Goal: Task Accomplishment & Management: Use online tool/utility

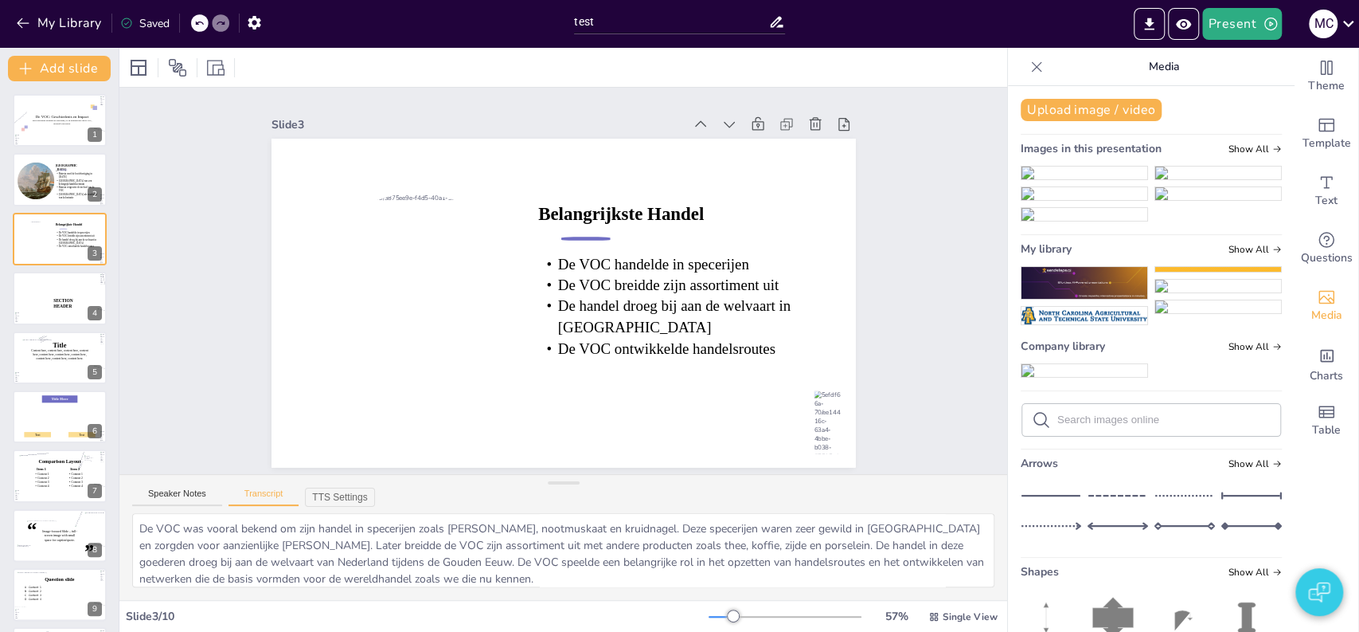
scroll to position [825, 0]
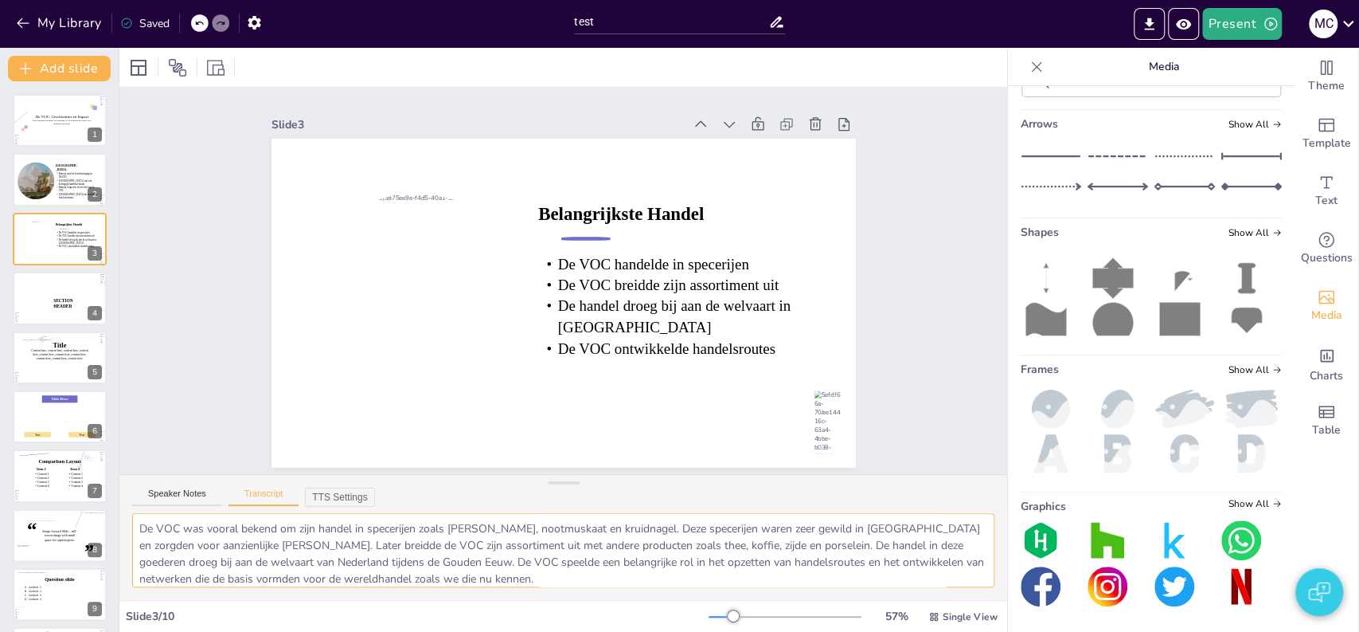
click at [350, 535] on textarea "De VOC was vooral bekend om zijn handel in specerijen zoals [PERSON_NAME], noot…" at bounding box center [563, 550] width 862 height 74
click at [360, 546] on textarea "De VOC was vooral bekend om zijn handel in specerijen zoals [PERSON_NAME], noot…" at bounding box center [563, 550] width 862 height 74
paste textarea "The VOC was mainly known for its trade in spices such as pepper, nutmeg, and cl…"
click at [201, 425] on div "Slide 1 De VOC: Geschiedenis en Impact Deze presentatie behandelt de oprichting…" at bounding box center [563, 281] width 888 height 386
click at [61, 195] on div at bounding box center [60, 184] width 100 height 68
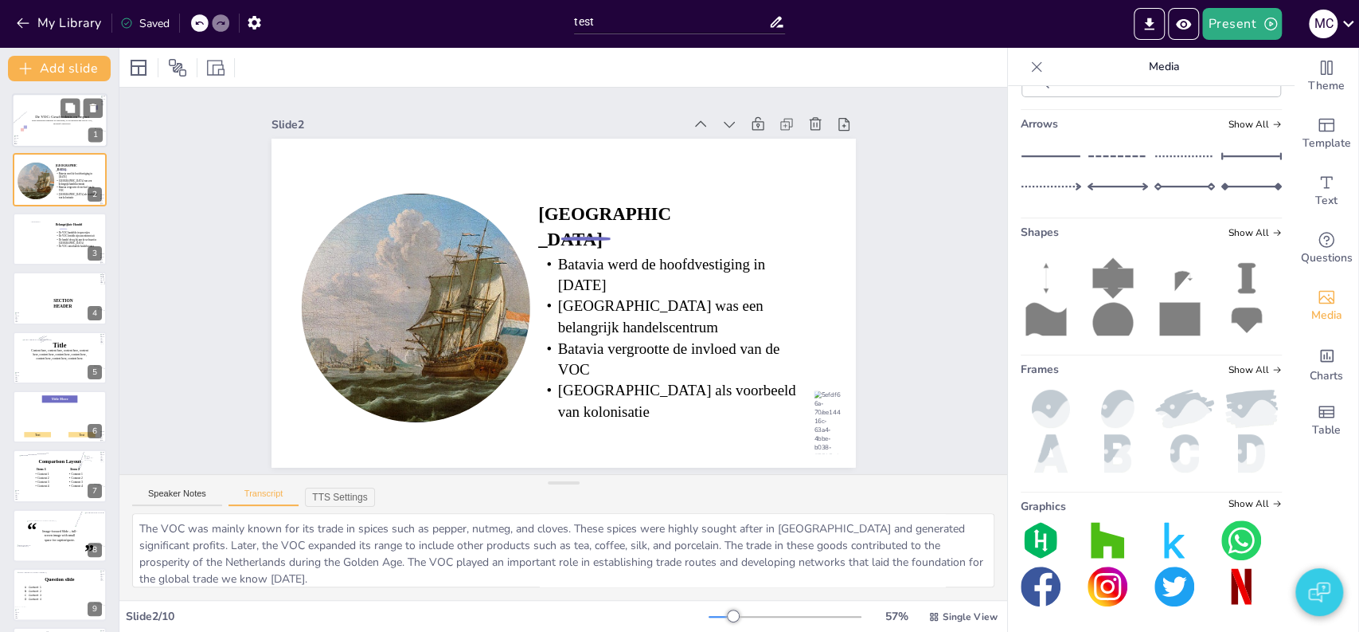
click at [42, 142] on div at bounding box center [60, 122] width 115 height 111
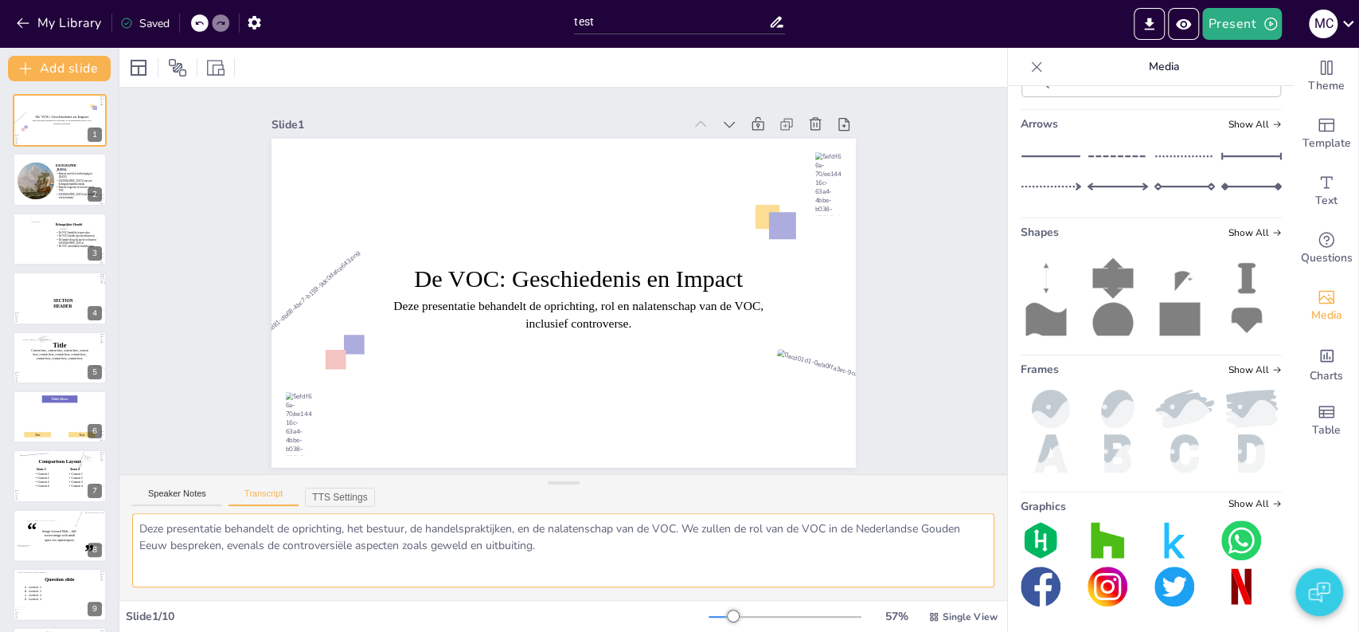
click at [327, 546] on textarea "Deze presentatie behandelt de oprichting, het bestuur, de handelspraktijken, en…" at bounding box center [563, 550] width 862 height 74
click at [433, 537] on textarea "Deze presentatie behandelt de oprichting, het bestuur, de handelspraktijken, en…" at bounding box center [563, 550] width 862 height 74
paste textarea "Esta presentación trata sobre la fundación, la administración, las prácticas co…"
type textarea "Esta presentación trata sobre la fundación, la administración, las prácticas co…"
click at [227, 444] on div "Slide 1 De VOC: Geschiedenis en Impact Deze presentatie behandelt de oprichting…" at bounding box center [564, 281] width 674 height 374
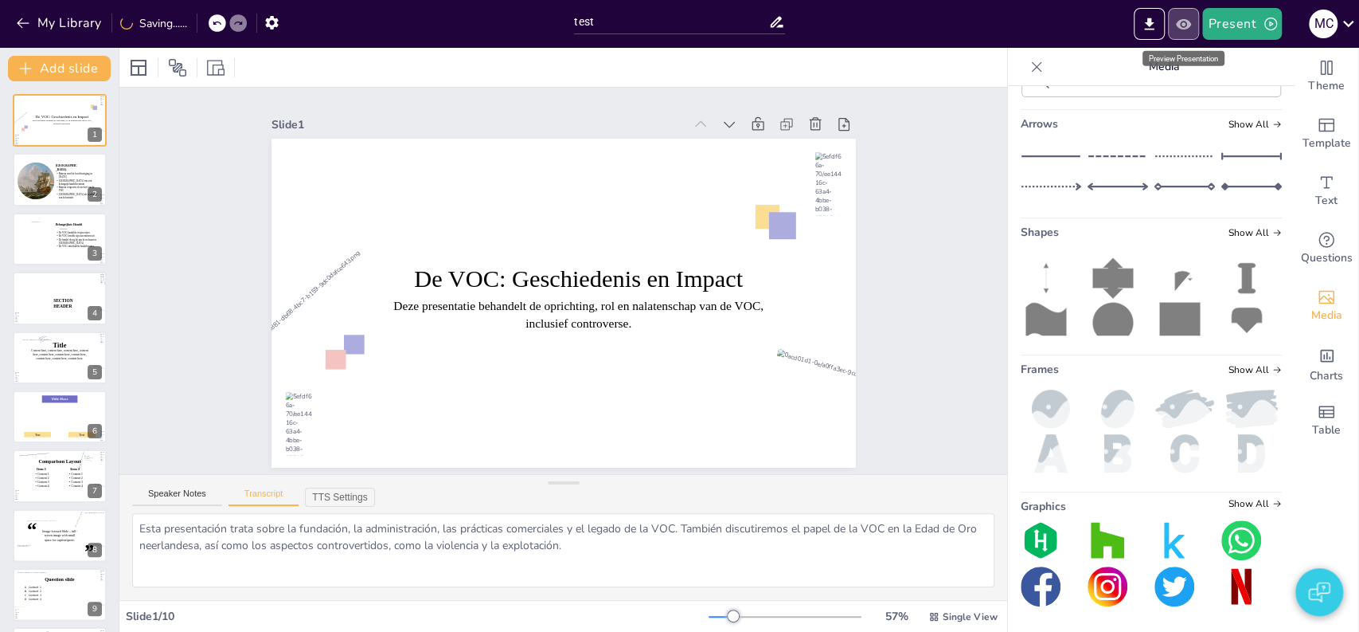
click at [1185, 33] on button "Preview Presentation" at bounding box center [1183, 24] width 31 height 32
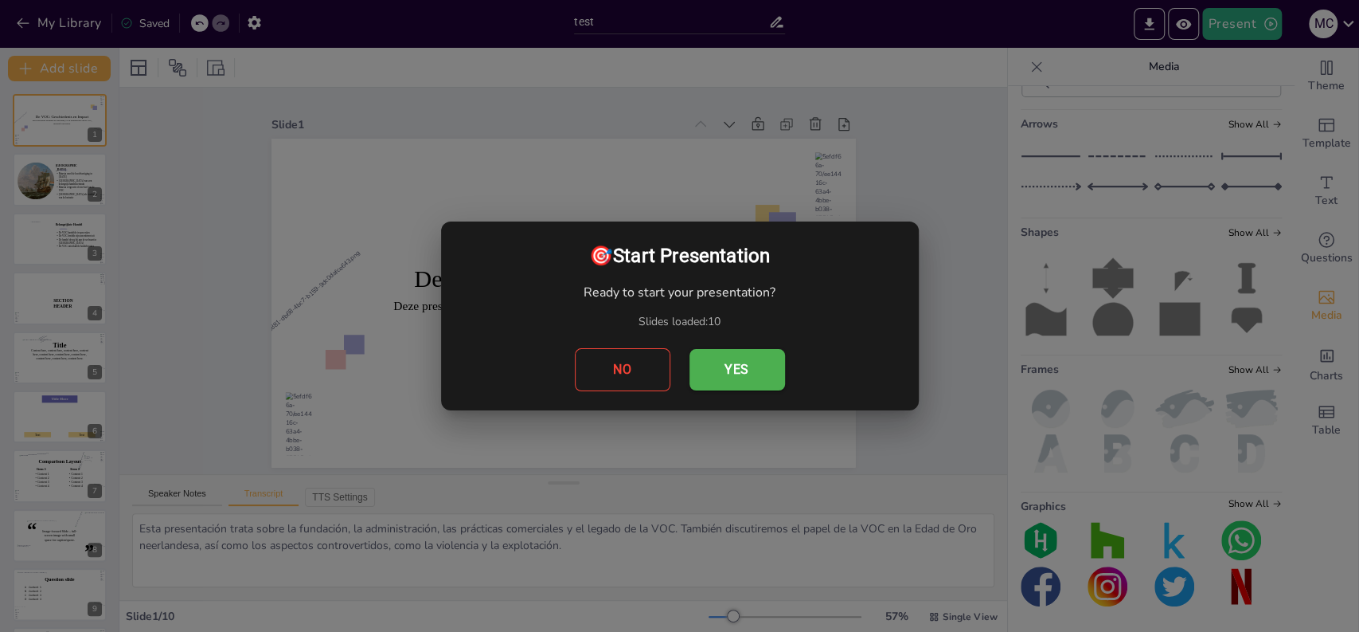
click at [733, 372] on button "Yes" at bounding box center [738, 369] width 96 height 41
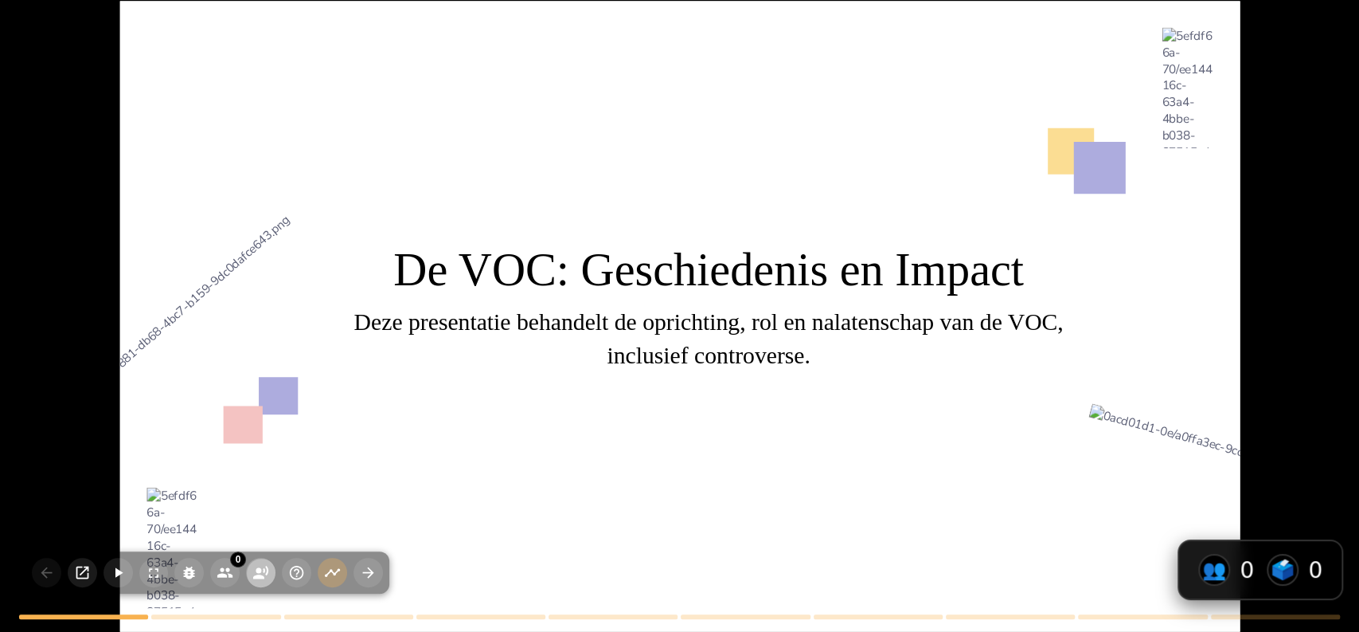
click at [266, 572] on icon "button" at bounding box center [260, 572] width 17 height 17
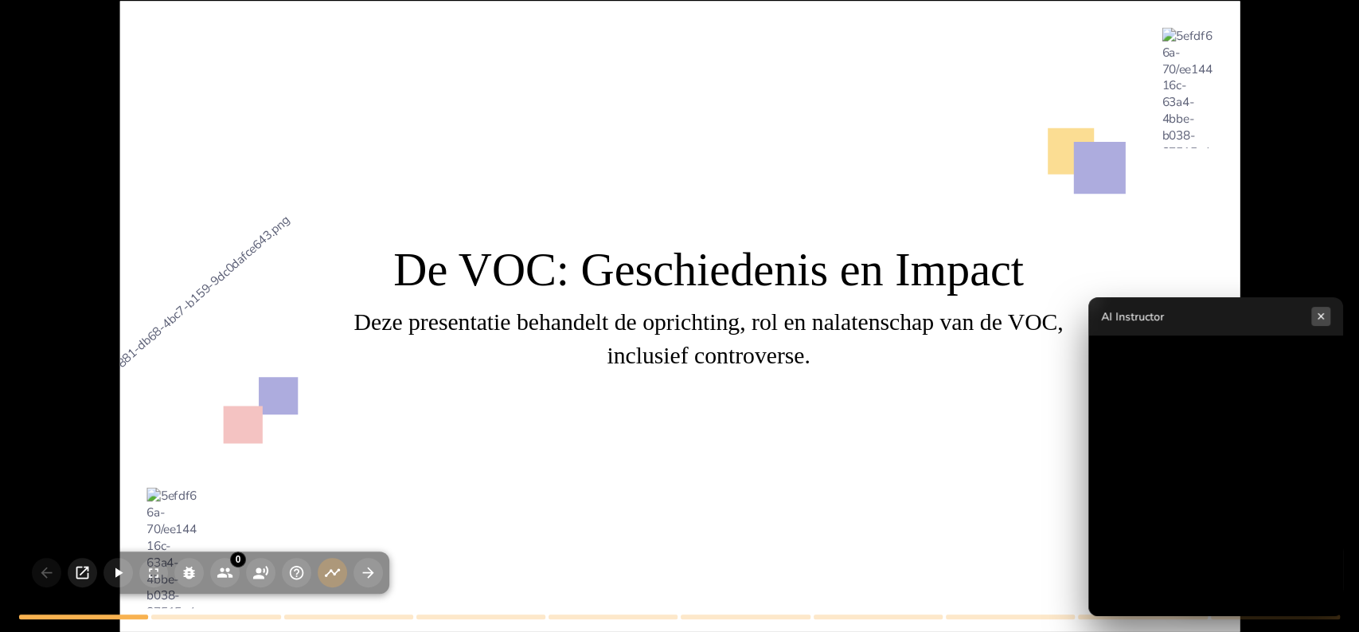
click at [1322, 319] on button "×" at bounding box center [1321, 316] width 19 height 19
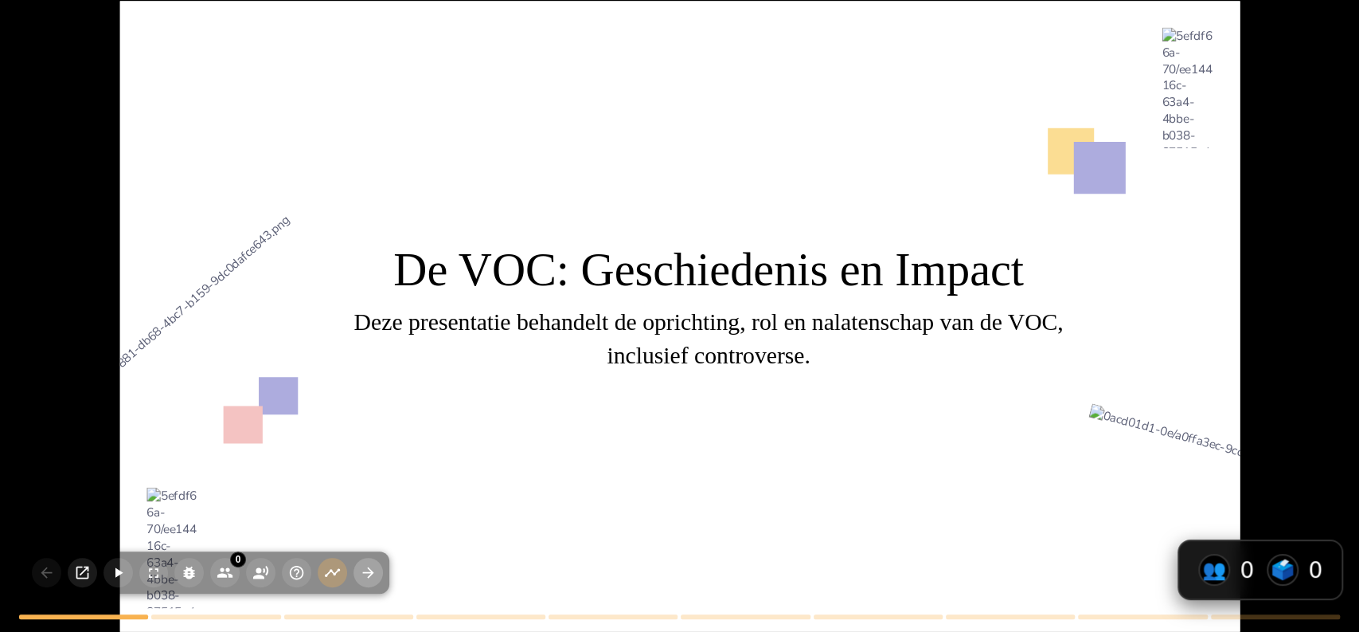
click at [369, 577] on icon "button" at bounding box center [368, 572] width 11 height 11
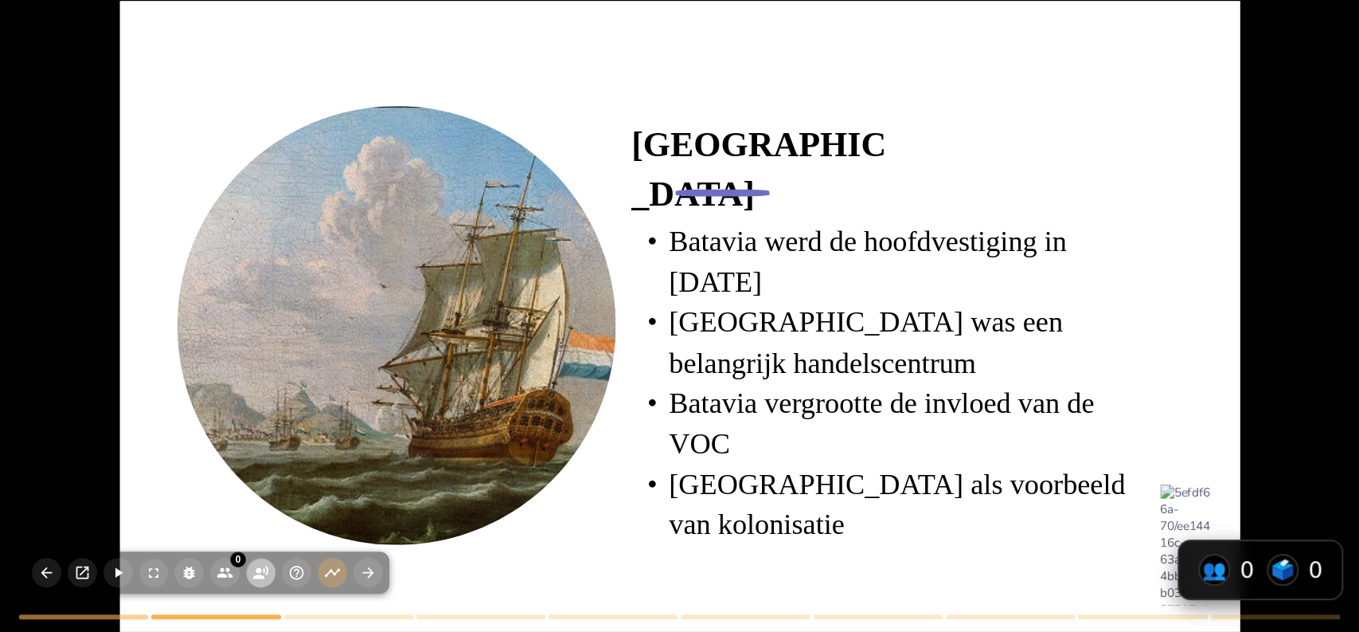
click at [261, 572] on icon "button" at bounding box center [260, 572] width 17 height 17
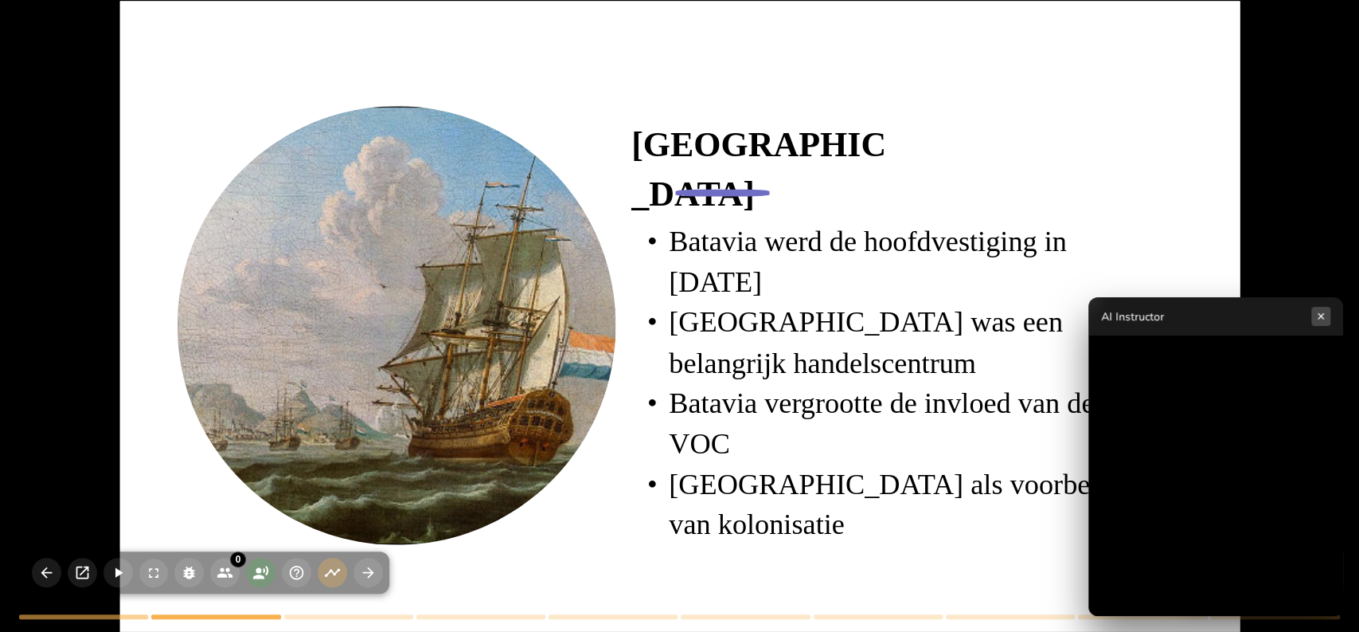
click at [1325, 309] on button "×" at bounding box center [1321, 316] width 19 height 19
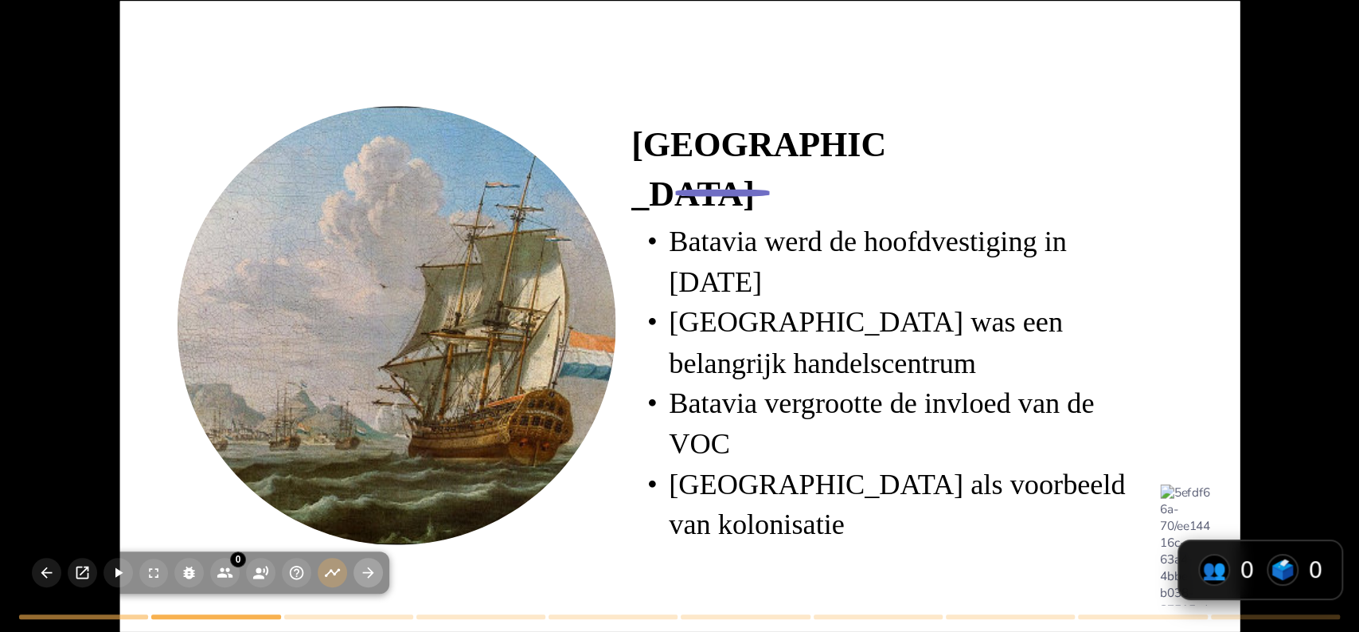
click at [364, 571] on icon "button" at bounding box center [368, 572] width 17 height 17
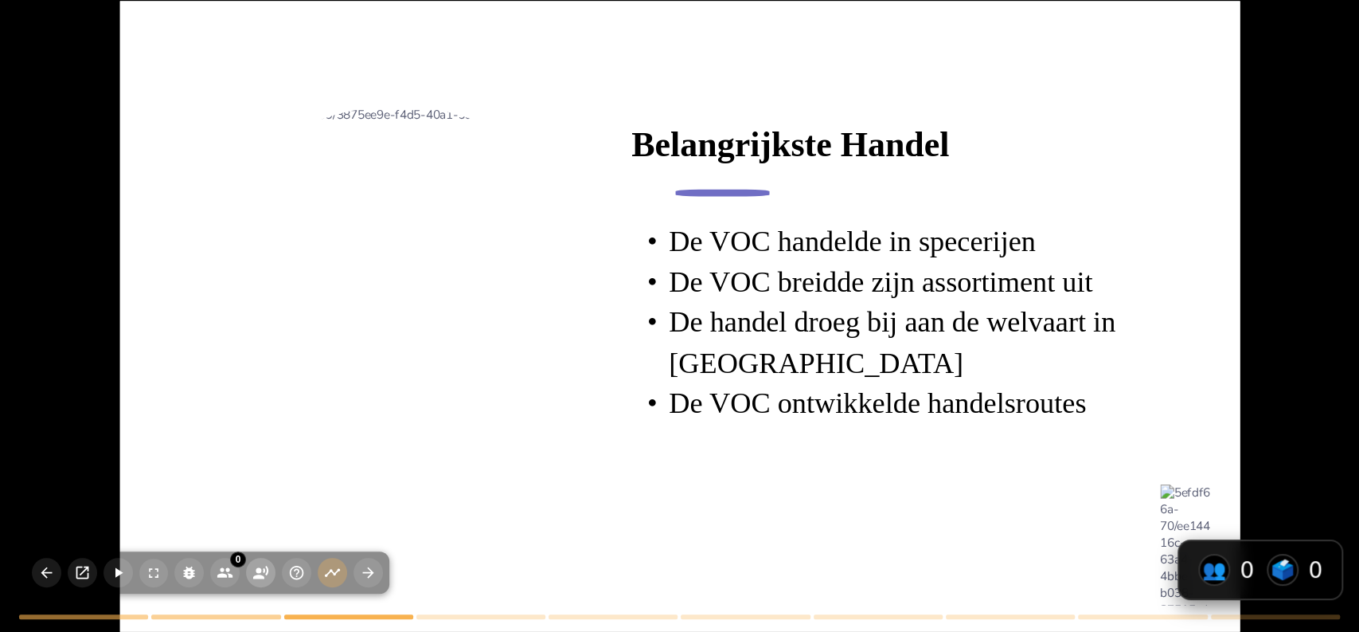
click at [258, 571] on circle "button" at bounding box center [259, 570] width 6 height 6
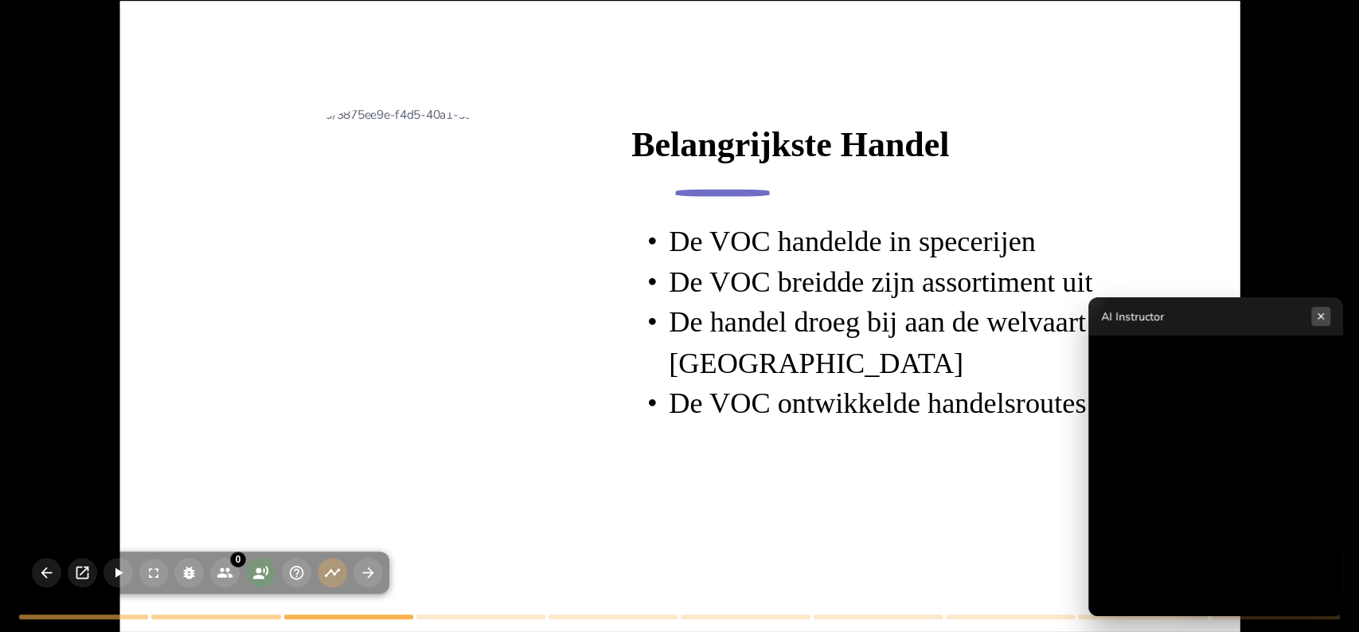
click at [1316, 318] on button "×" at bounding box center [1321, 316] width 19 height 19
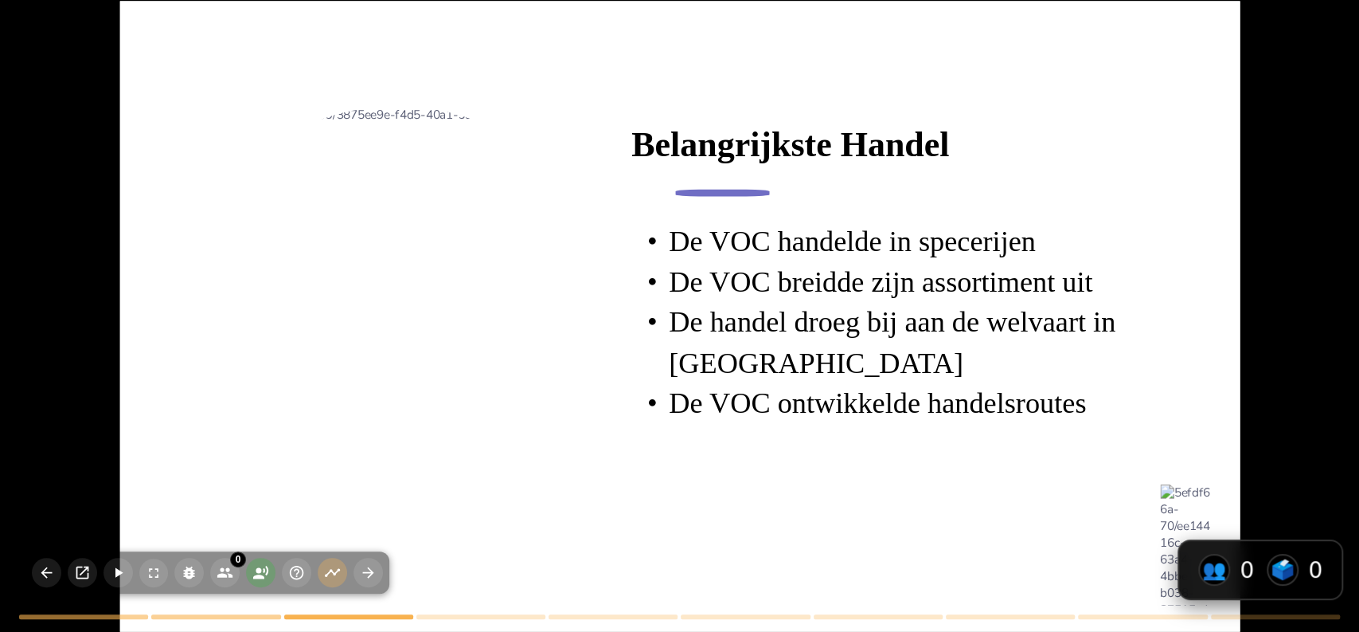
click at [260, 565] on icon "button" at bounding box center [260, 572] width 17 height 17
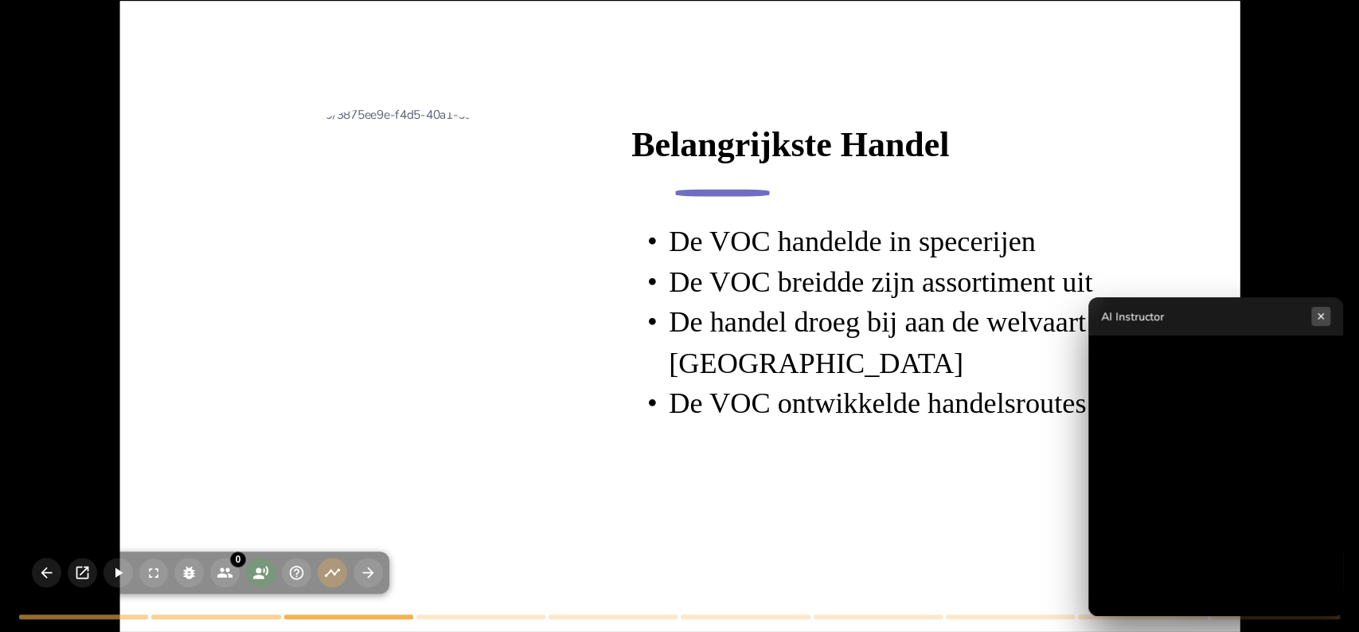
click at [1326, 313] on button "×" at bounding box center [1321, 316] width 19 height 19
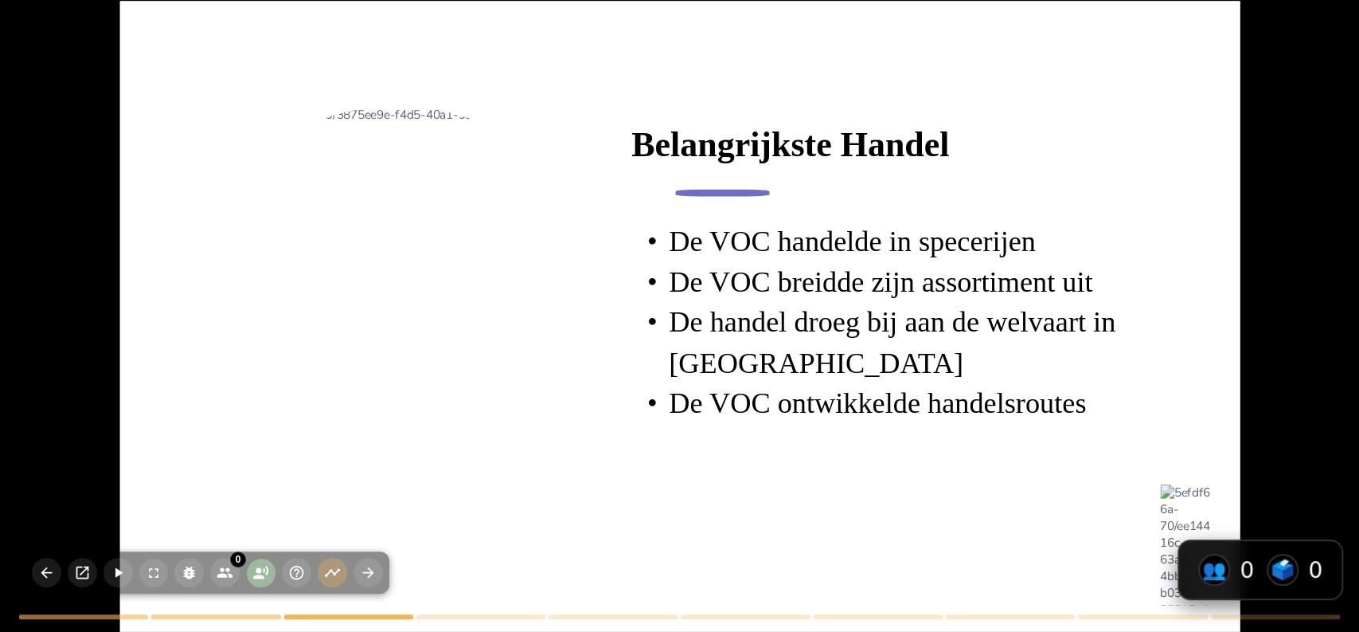
click at [260, 575] on icon "button" at bounding box center [260, 572] width 15 height 14
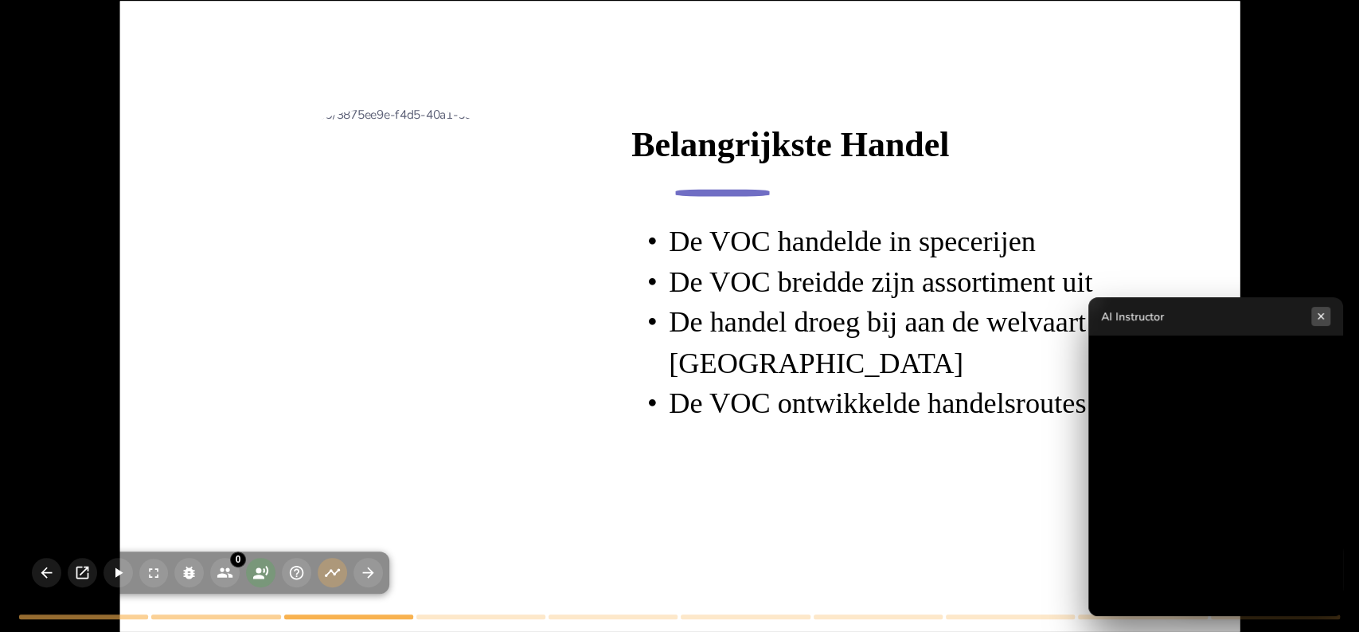
click at [1325, 317] on button "×" at bounding box center [1321, 316] width 19 height 19
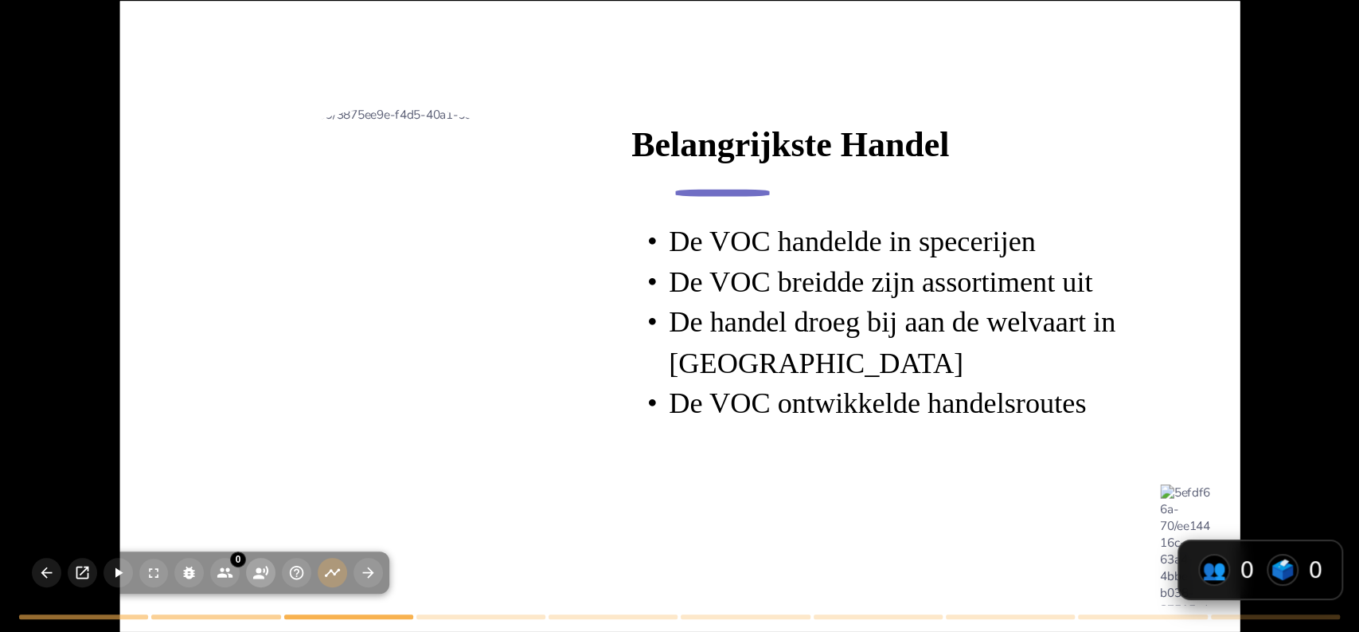
click at [261, 567] on icon "button" at bounding box center [260, 572] width 17 height 17
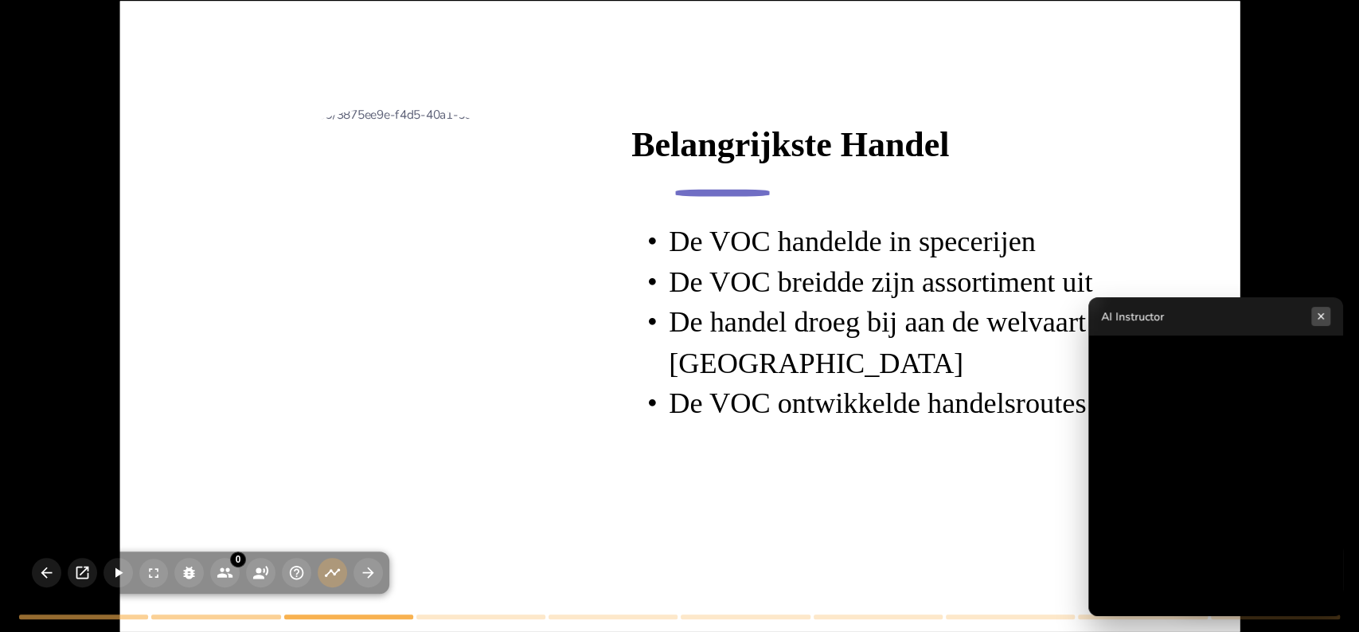
click at [1320, 319] on button "×" at bounding box center [1321, 316] width 19 height 19
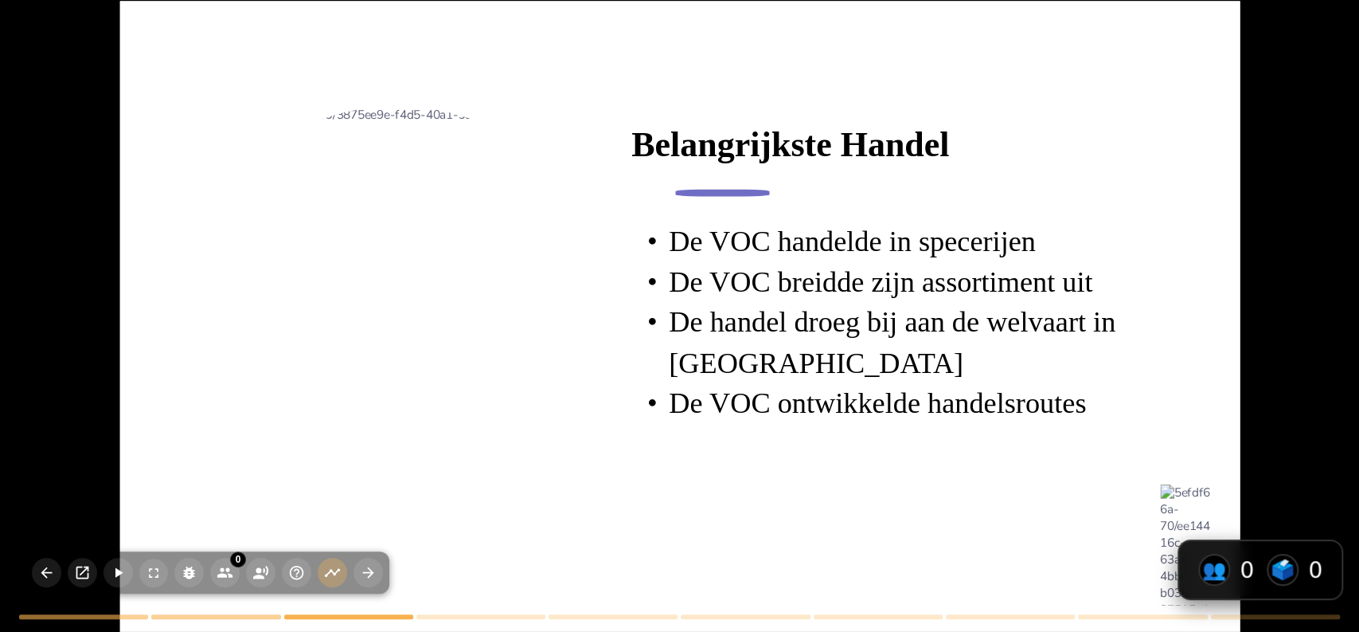
click at [538, 505] on div at bounding box center [396, 325] width 439 height 439
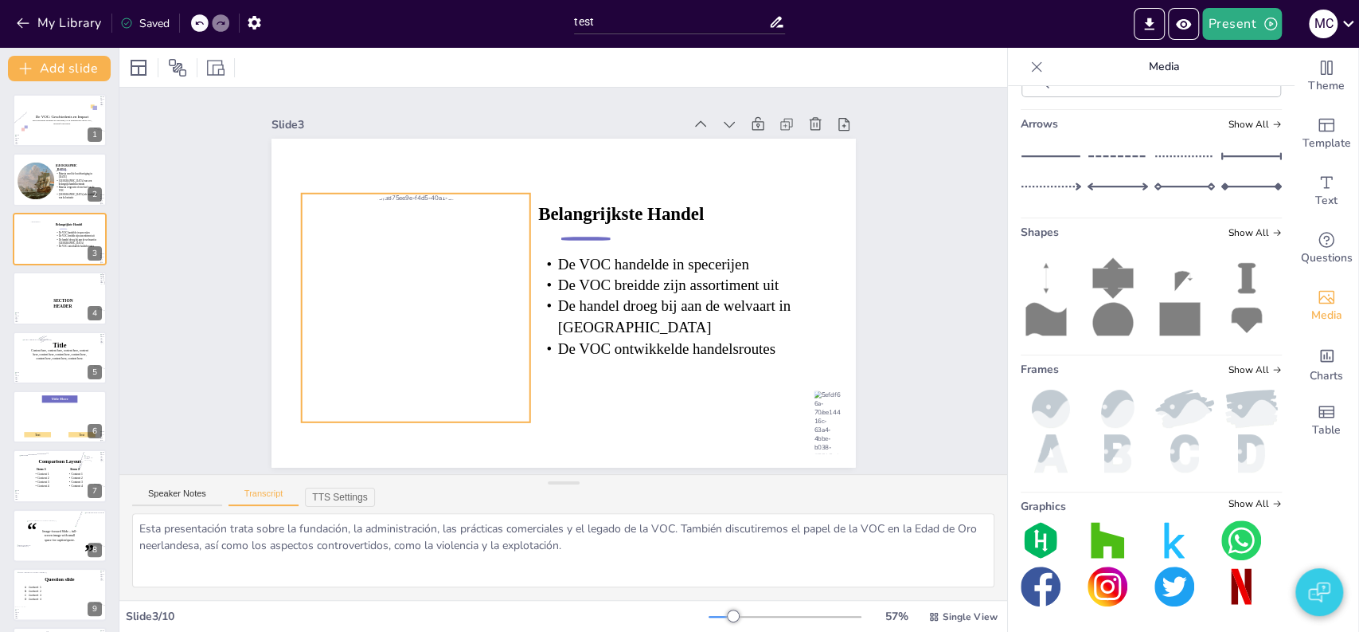
click at [538, 505] on div "Speaker Notes Transcript TTS Settings" at bounding box center [563, 494] width 888 height 38
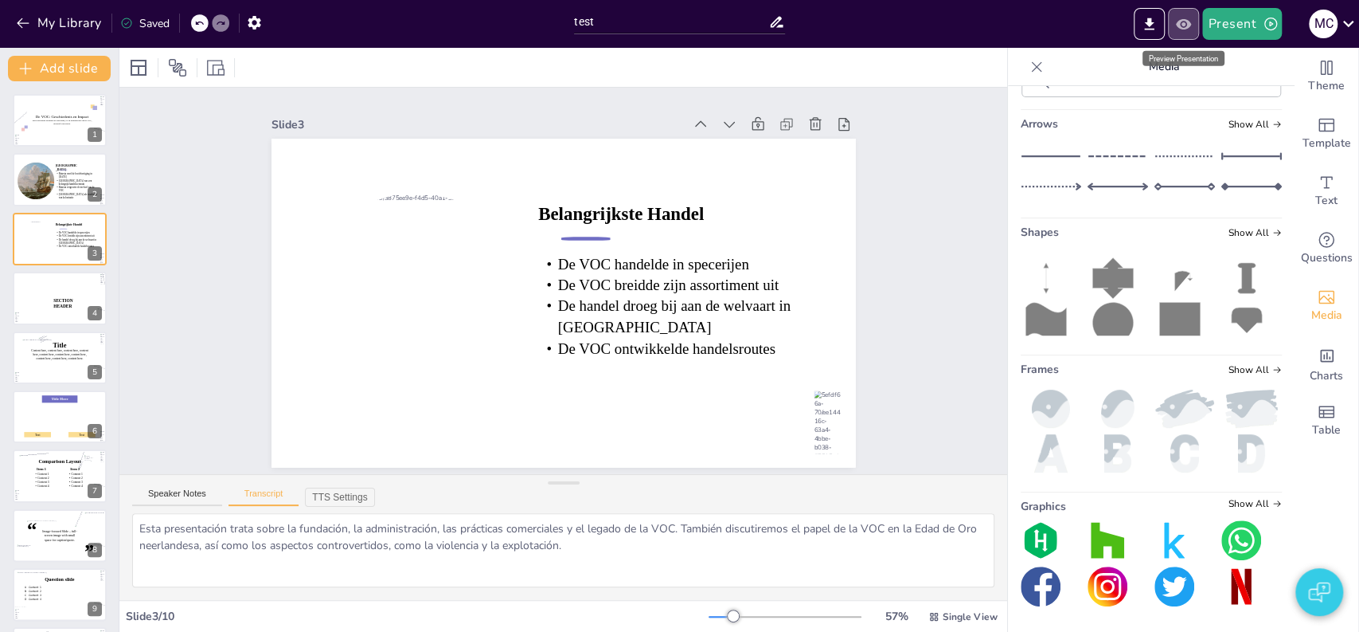
click at [1185, 28] on icon "Preview Presentation" at bounding box center [1182, 23] width 15 height 10
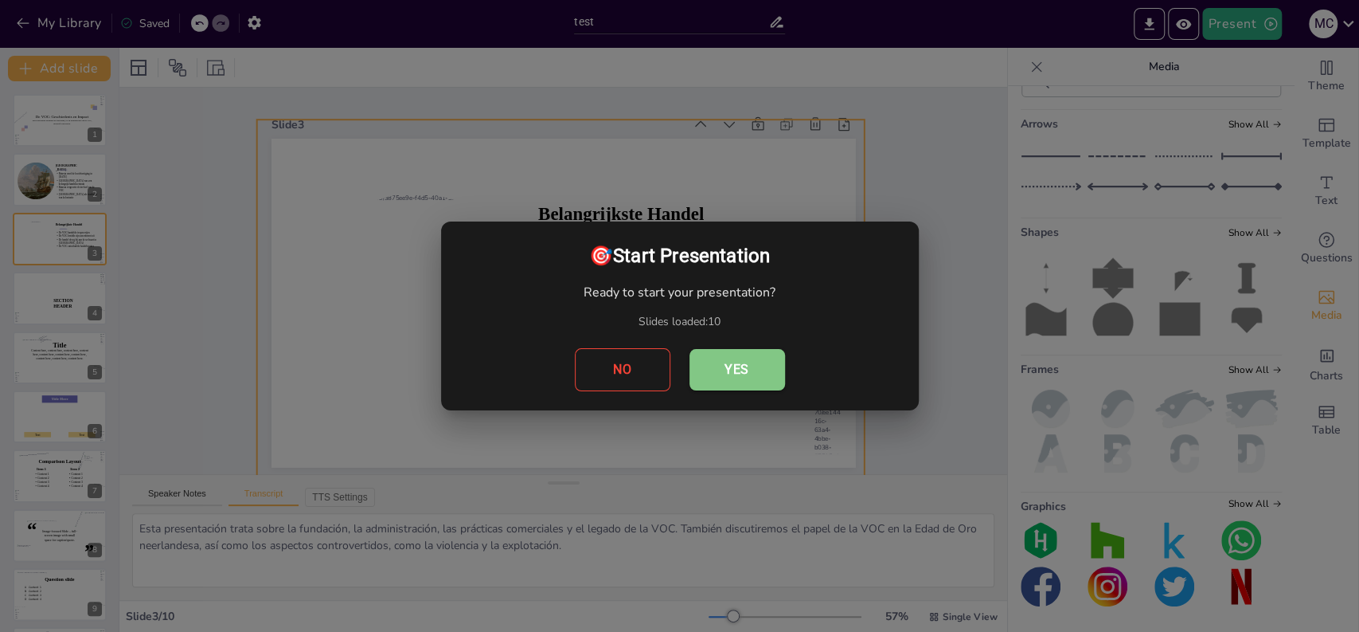
click at [741, 379] on button "Yes" at bounding box center [738, 369] width 96 height 41
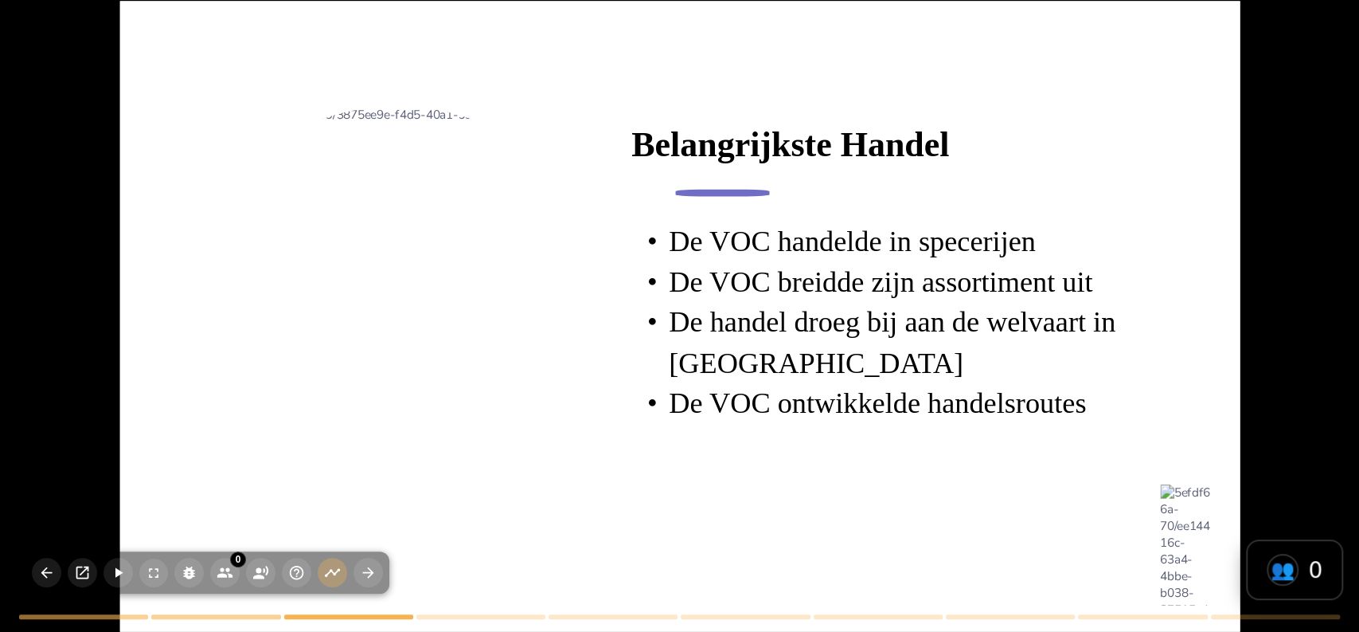
click at [582, 505] on div at bounding box center [396, 325] width 439 height 439
click at [257, 570] on circle "button" at bounding box center [259, 570] width 6 height 6
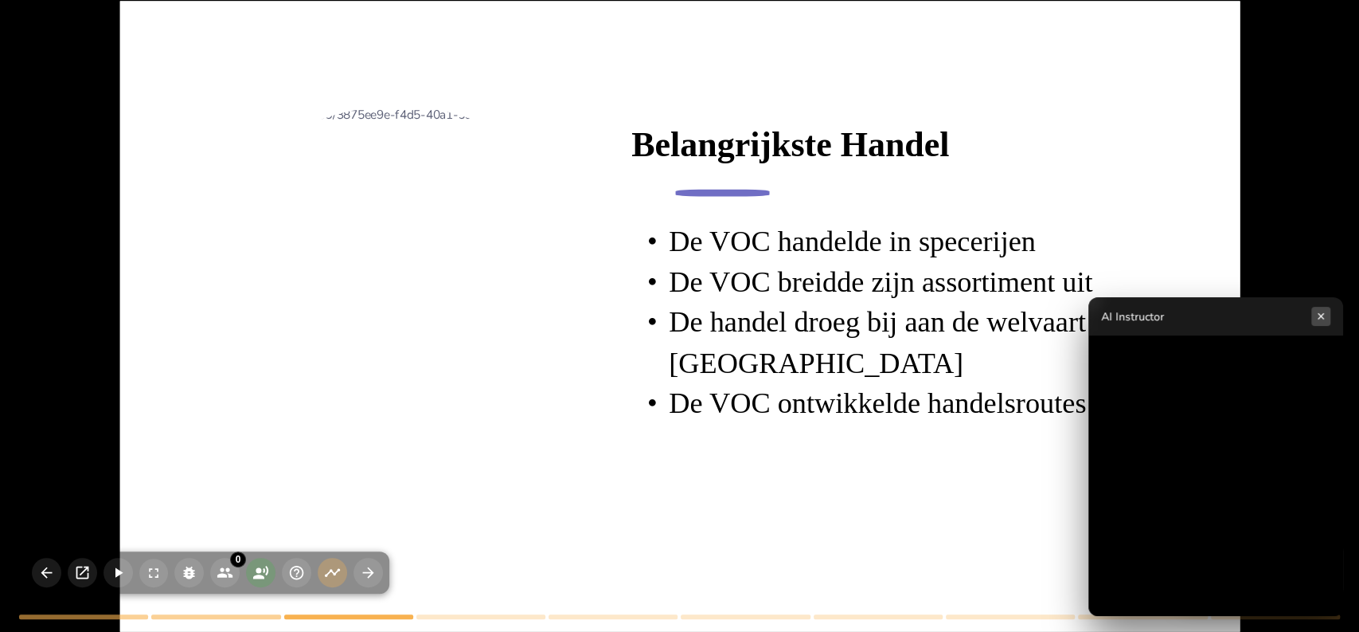
click at [1320, 318] on button "×" at bounding box center [1321, 316] width 19 height 19
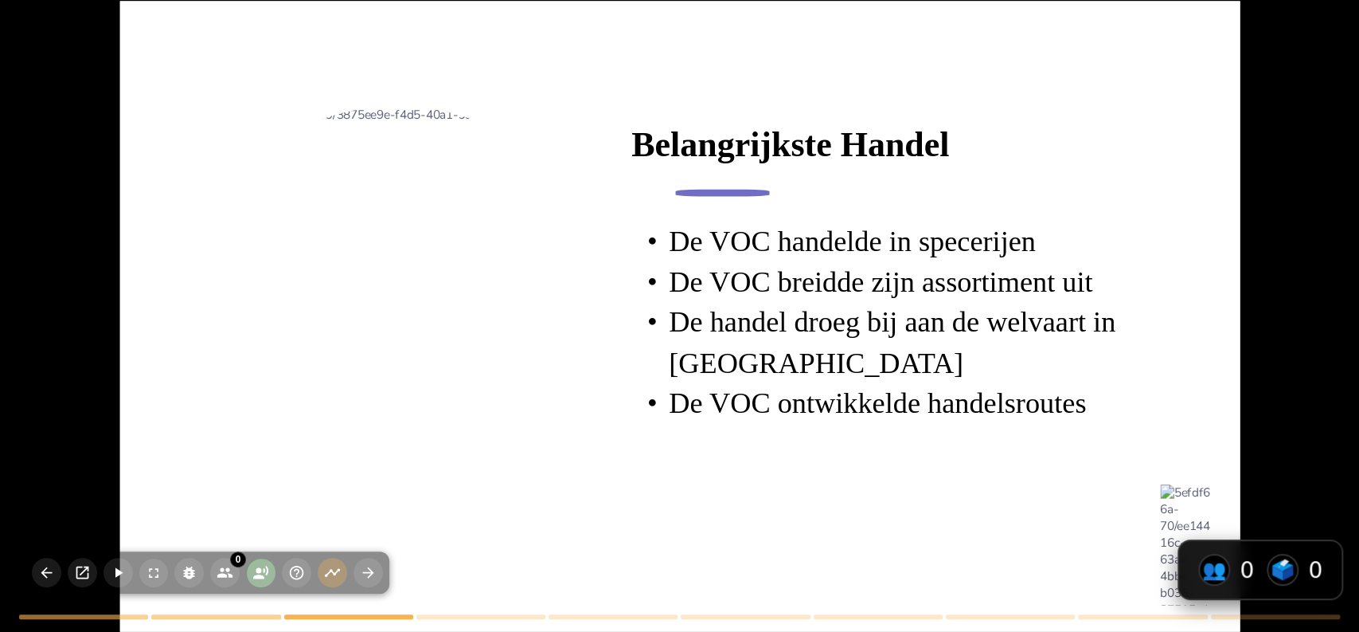
click at [267, 566] on icon "button" at bounding box center [260, 572] width 15 height 14
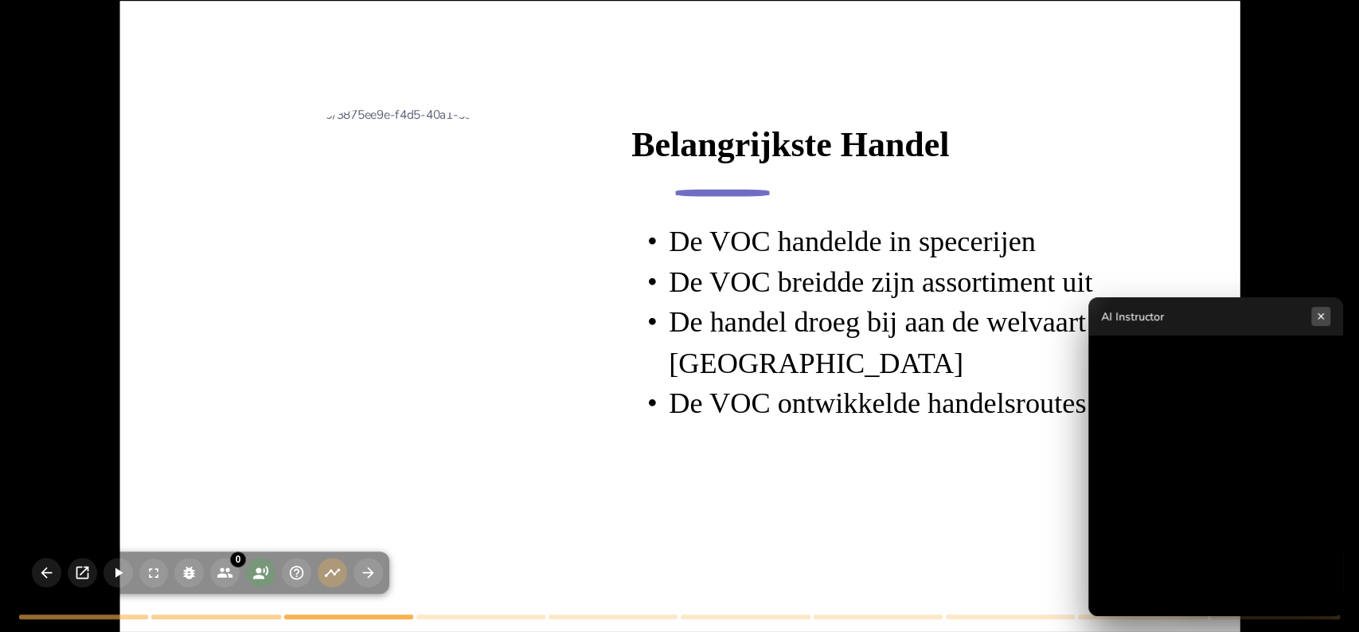
click at [1320, 316] on button "×" at bounding box center [1321, 316] width 19 height 19
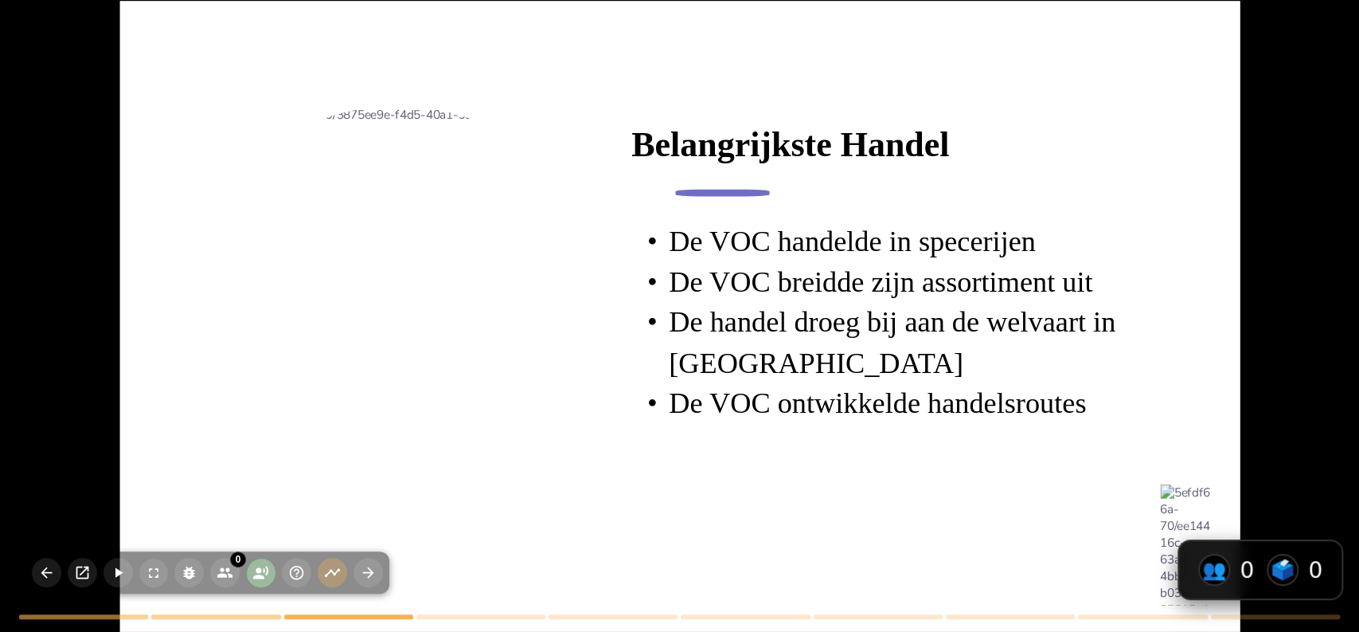
click at [248, 569] on button "button" at bounding box center [260, 571] width 29 height 29
click at [217, 511] on div at bounding box center [396, 325] width 439 height 439
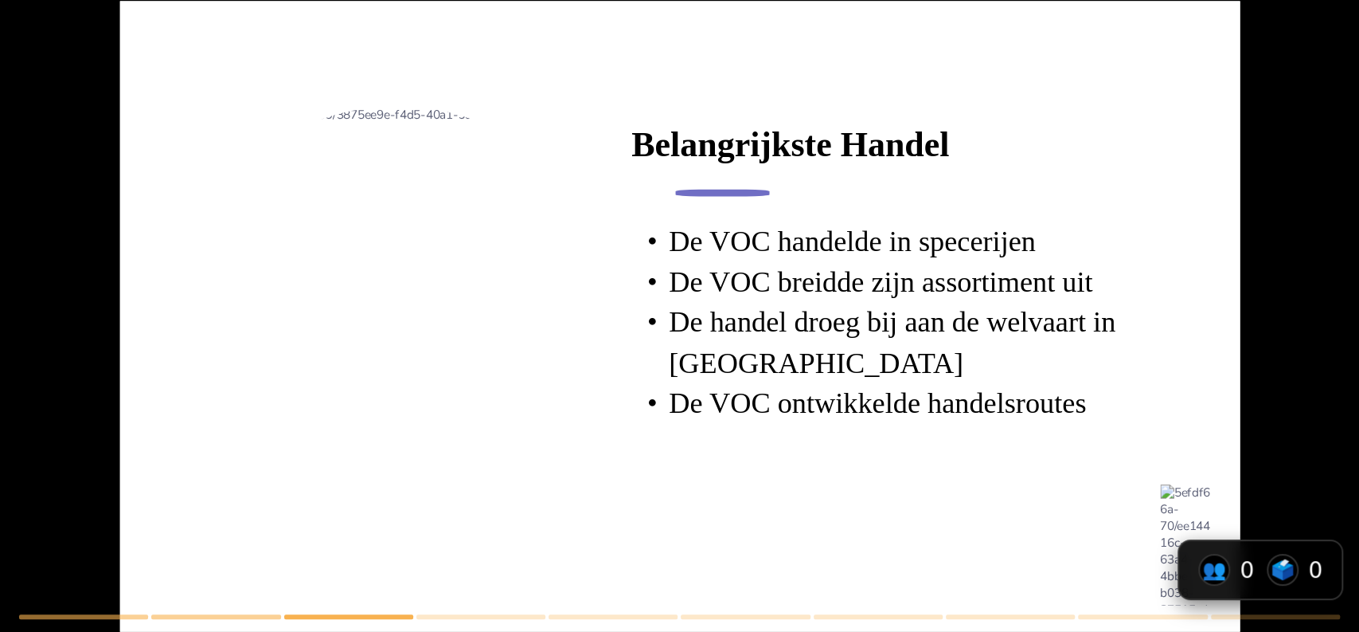
click at [217, 511] on div at bounding box center [396, 325] width 439 height 439
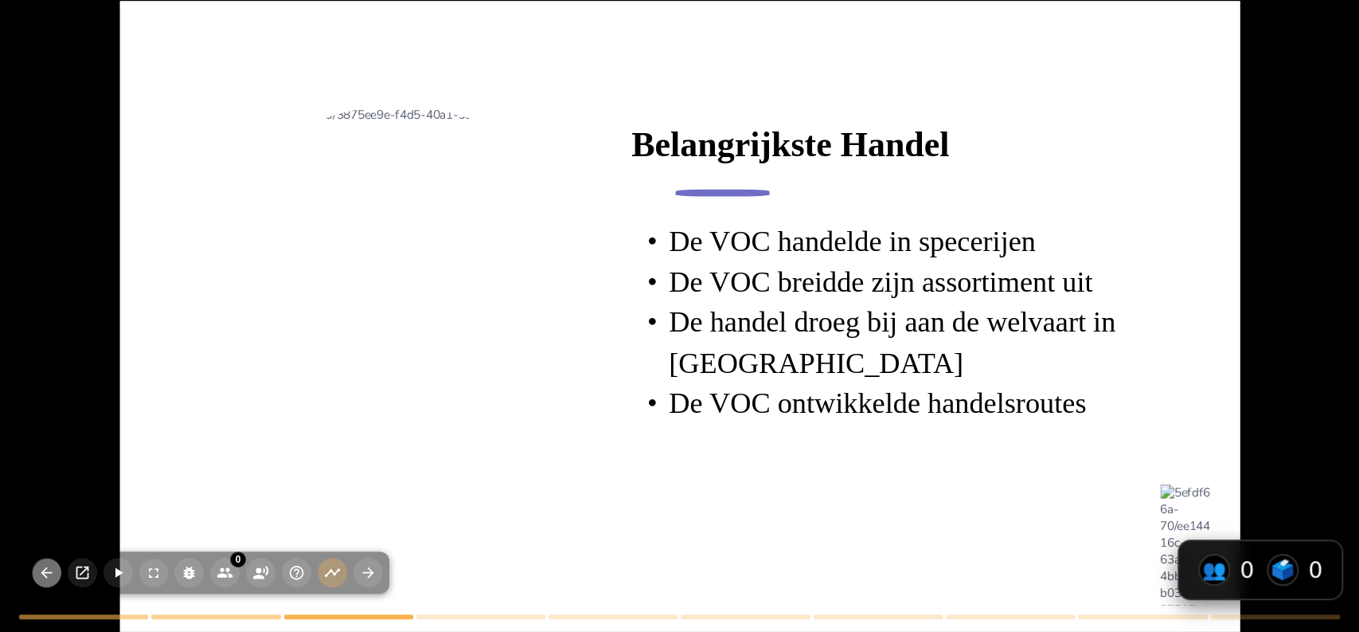
click at [45, 573] on icon "button" at bounding box center [46, 572] width 17 height 17
click at [45, 577] on icon "button" at bounding box center [46, 572] width 17 height 17
click at [46, 572] on icon "button" at bounding box center [46, 572] width 11 height 11
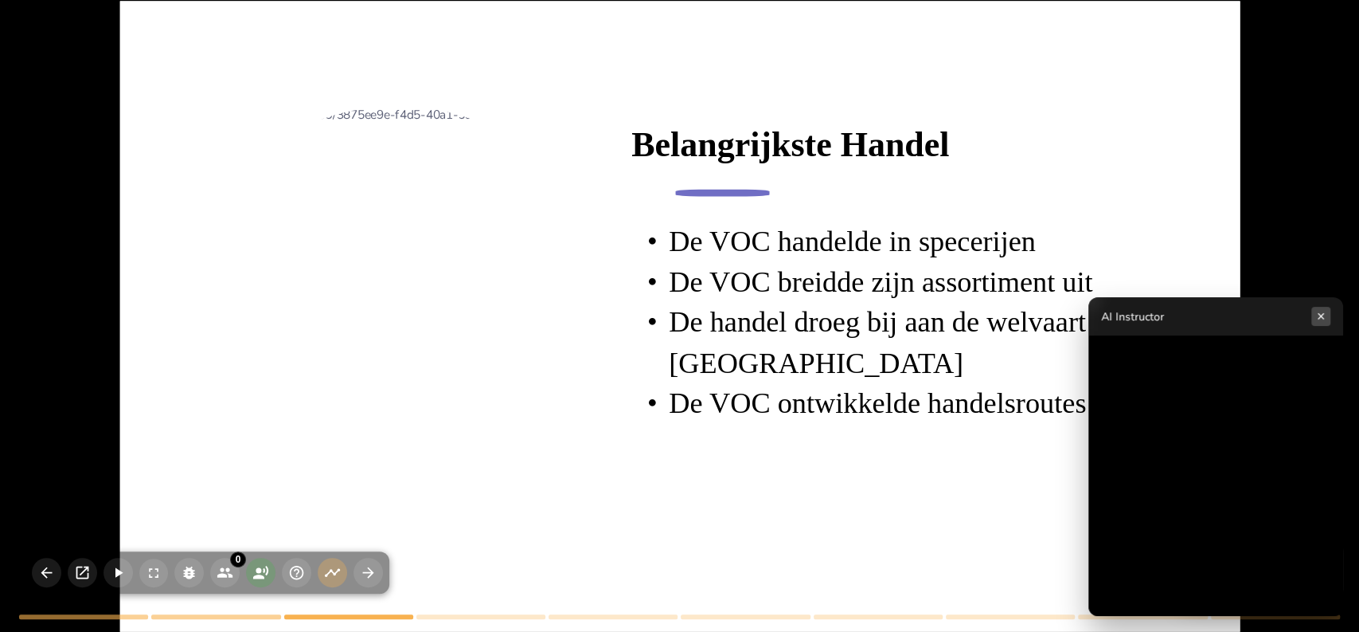
click at [1323, 322] on button "×" at bounding box center [1321, 316] width 19 height 19
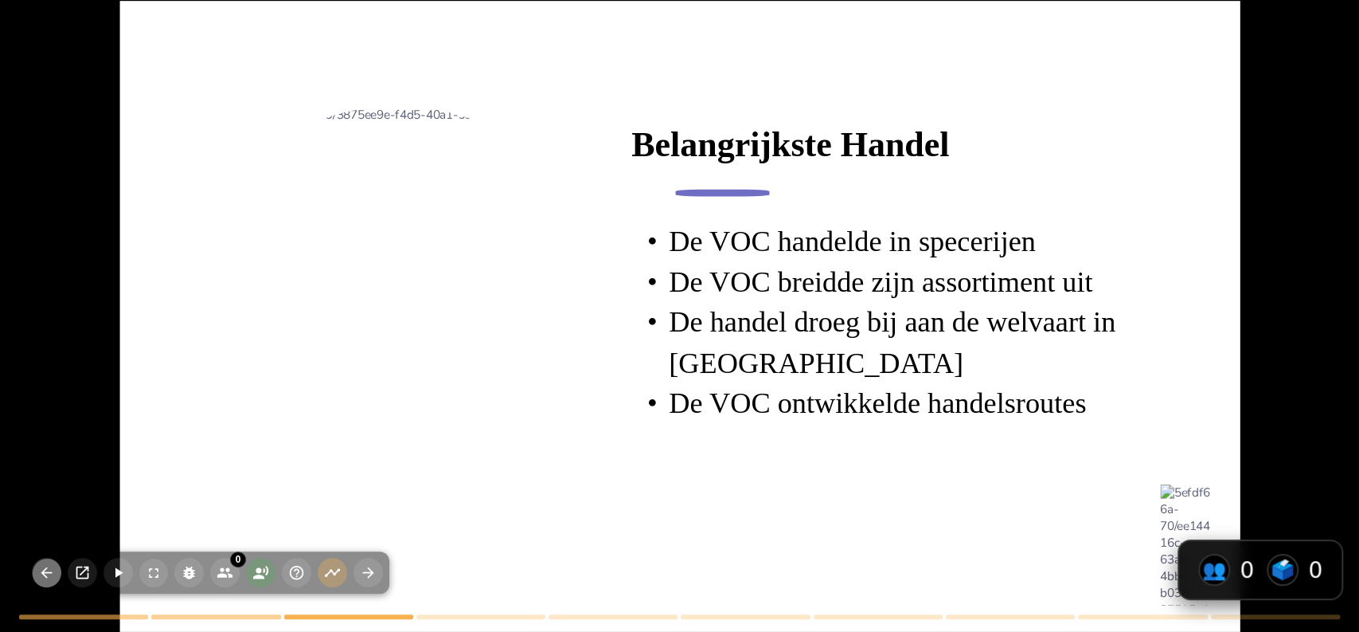
click at [40, 571] on icon "button" at bounding box center [46, 572] width 17 height 17
click at [264, 575] on icon "button" at bounding box center [260, 572] width 17 height 17
click at [40, 572] on icon "button" at bounding box center [46, 572] width 17 height 17
click at [117, 488] on div "Belangrijkste Handel De VOC handelde in specerijen De VOC breidde zijn assortim…" at bounding box center [679, 316] width 1359 height 632
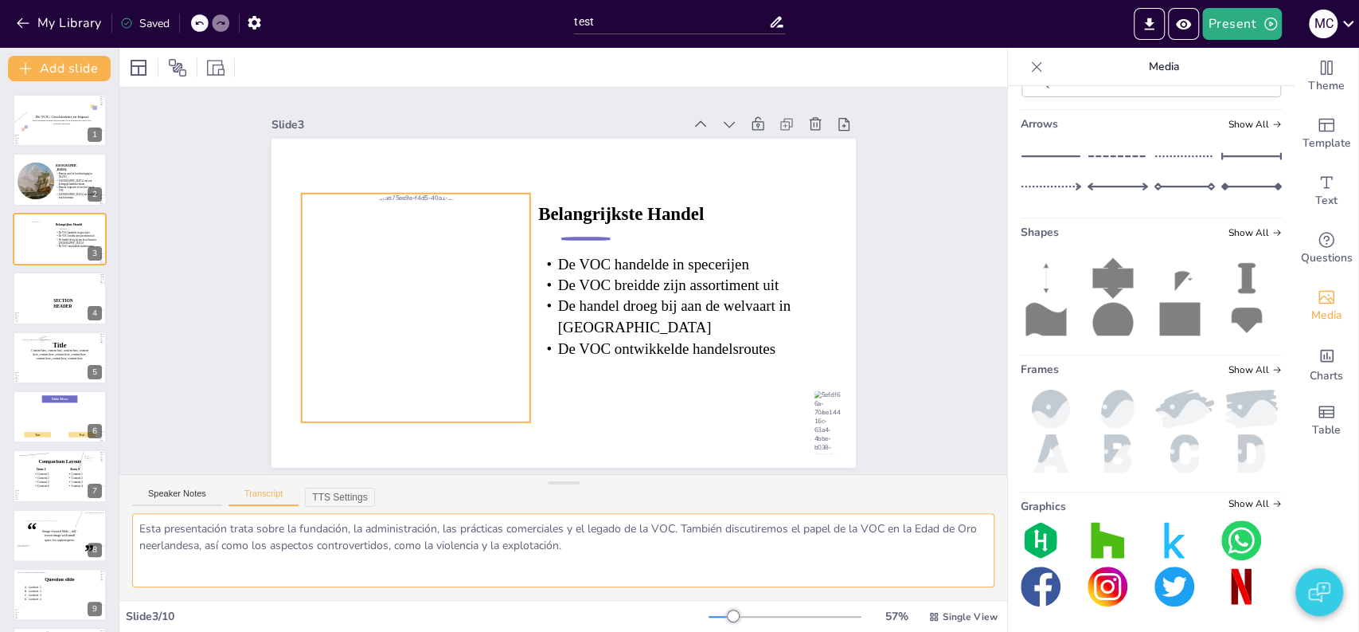
click at [280, 565] on textarea "The VOC was mainly known for its trade in spices such as pepper, nutmeg, and cl…" at bounding box center [563, 550] width 862 height 74
click at [227, 393] on div "Slide 1 De VOC: Geschiedenis en Impact Deze presentatie behandelt de oprichting…" at bounding box center [564, 281] width 674 height 374
click at [159, 320] on div "Slide 1 De VOC: Geschiedenis en Impact Deze presentatie behandelt de oprichting…" at bounding box center [563, 281] width 888 height 386
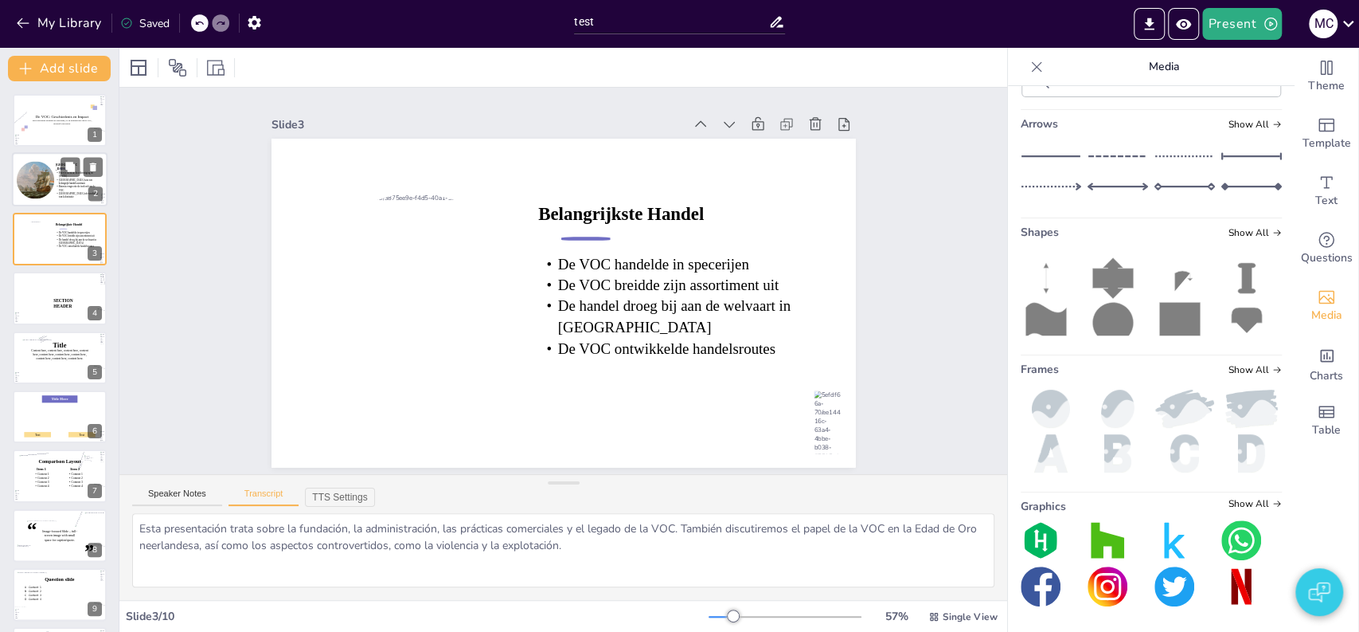
click at [45, 187] on div at bounding box center [35, 180] width 50 height 37
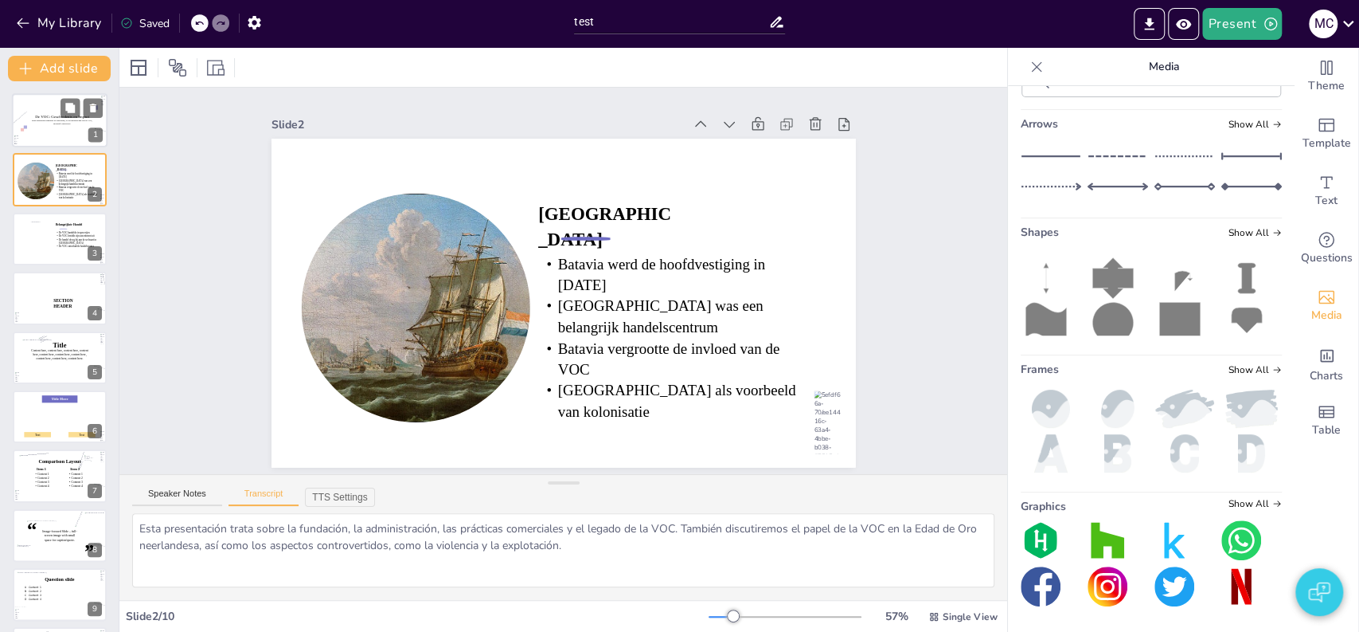
click at [45, 132] on div at bounding box center [60, 122] width 115 height 111
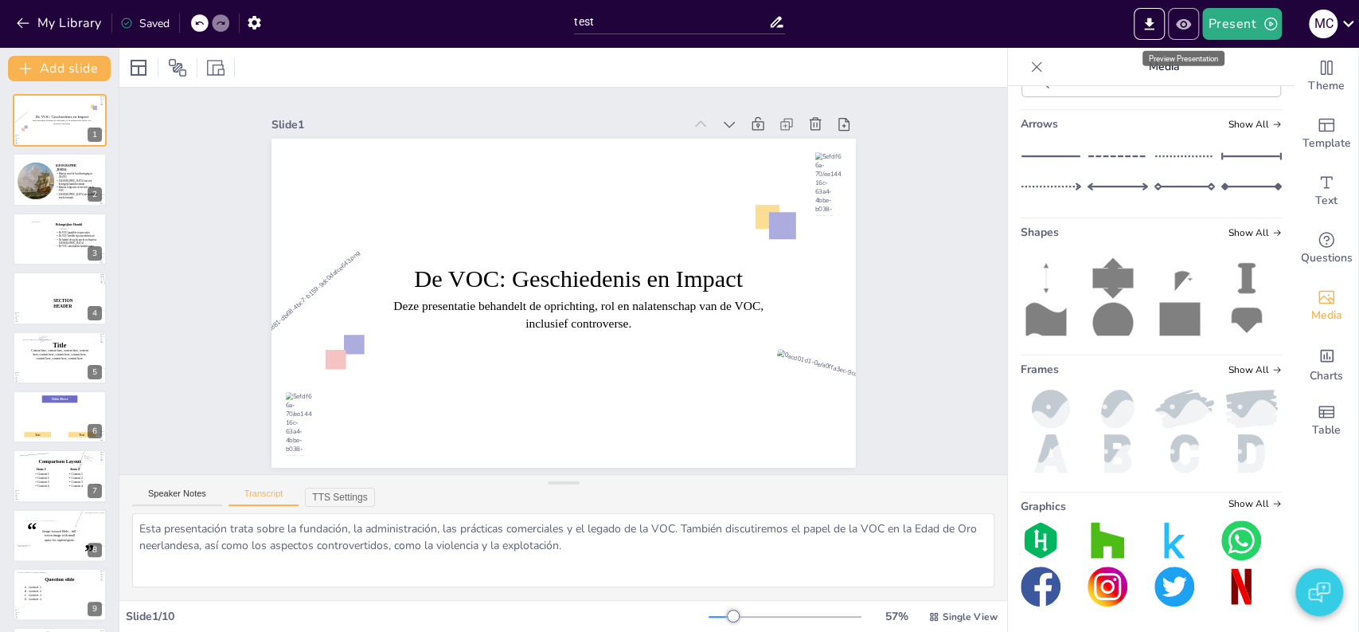
click at [1182, 33] on button "Preview Presentation" at bounding box center [1183, 24] width 31 height 32
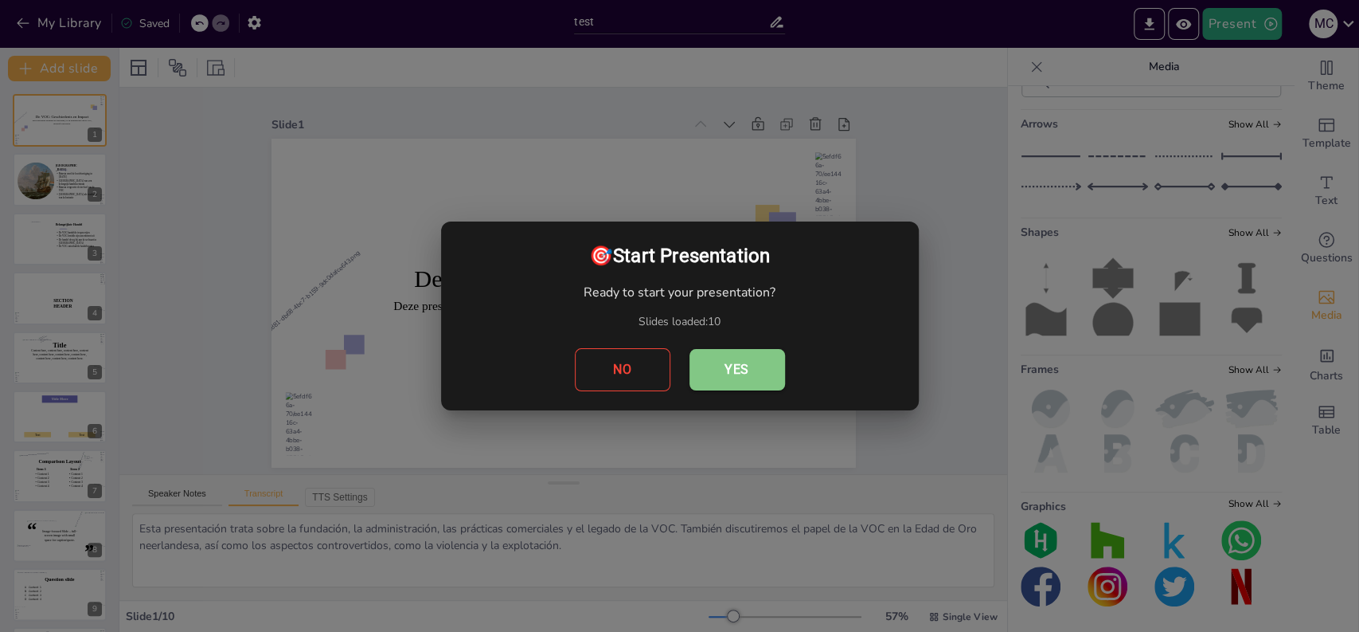
click at [746, 358] on button "Yes" at bounding box center [738, 369] width 96 height 41
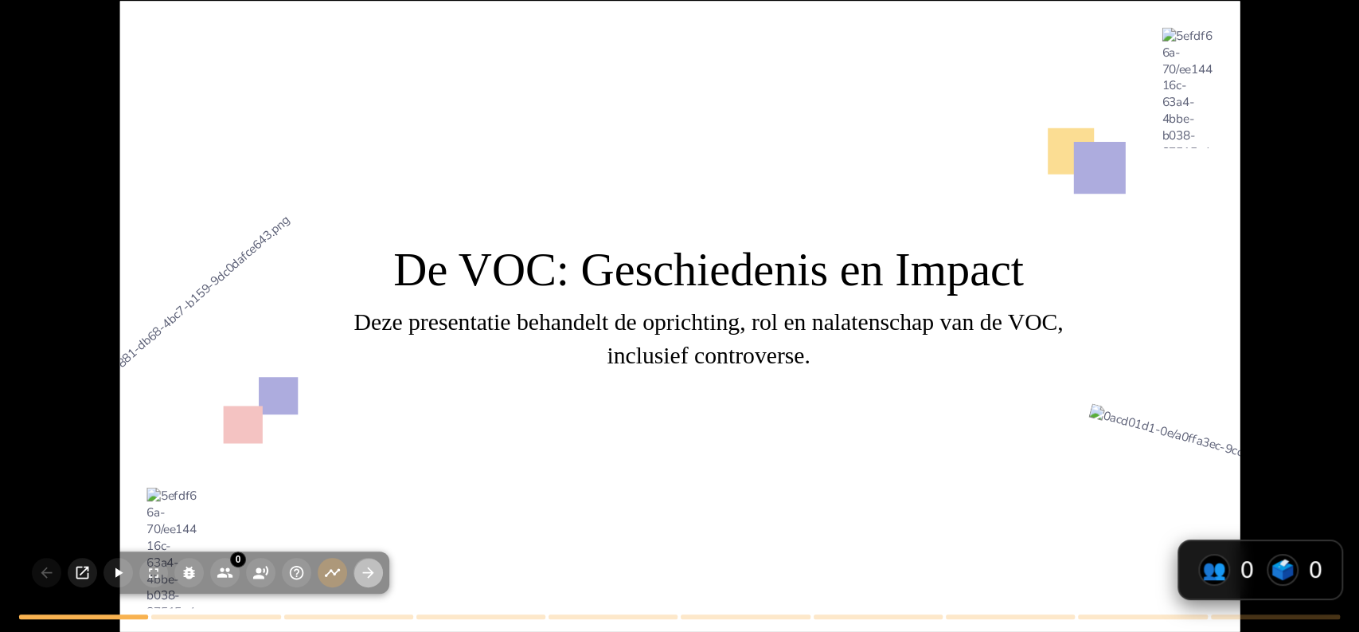
click at [364, 564] on icon "button" at bounding box center [368, 572] width 17 height 17
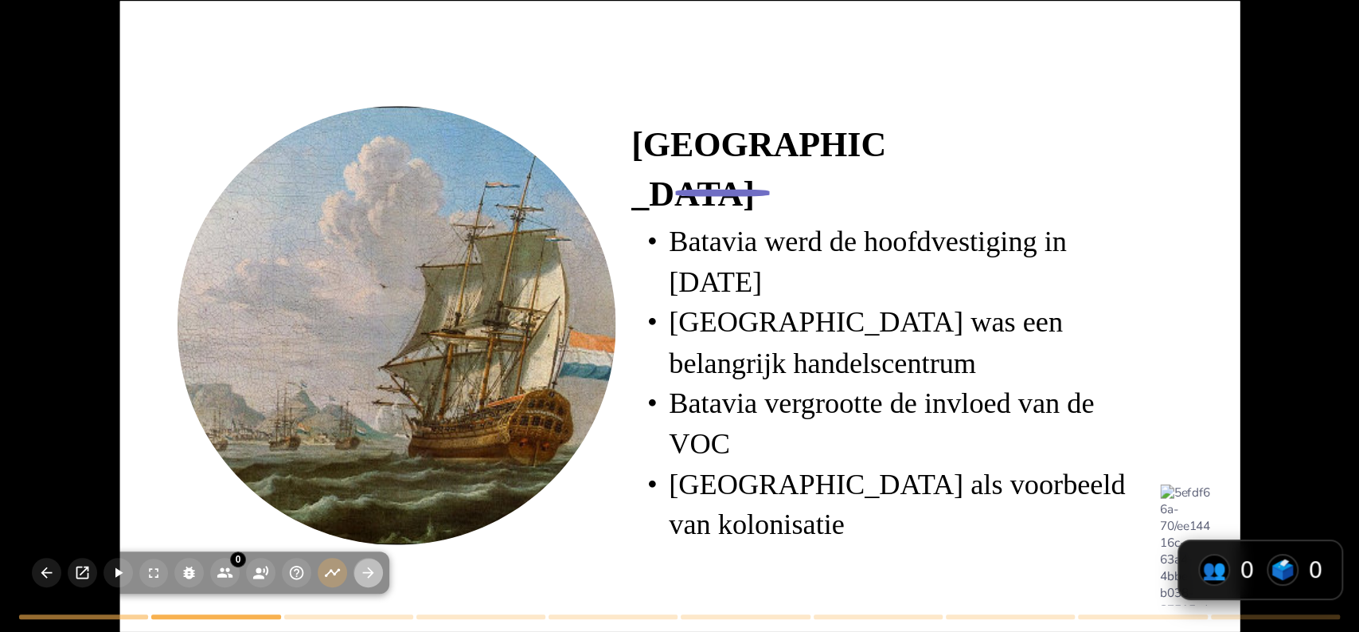
click at [364, 564] on icon "button" at bounding box center [368, 572] width 17 height 17
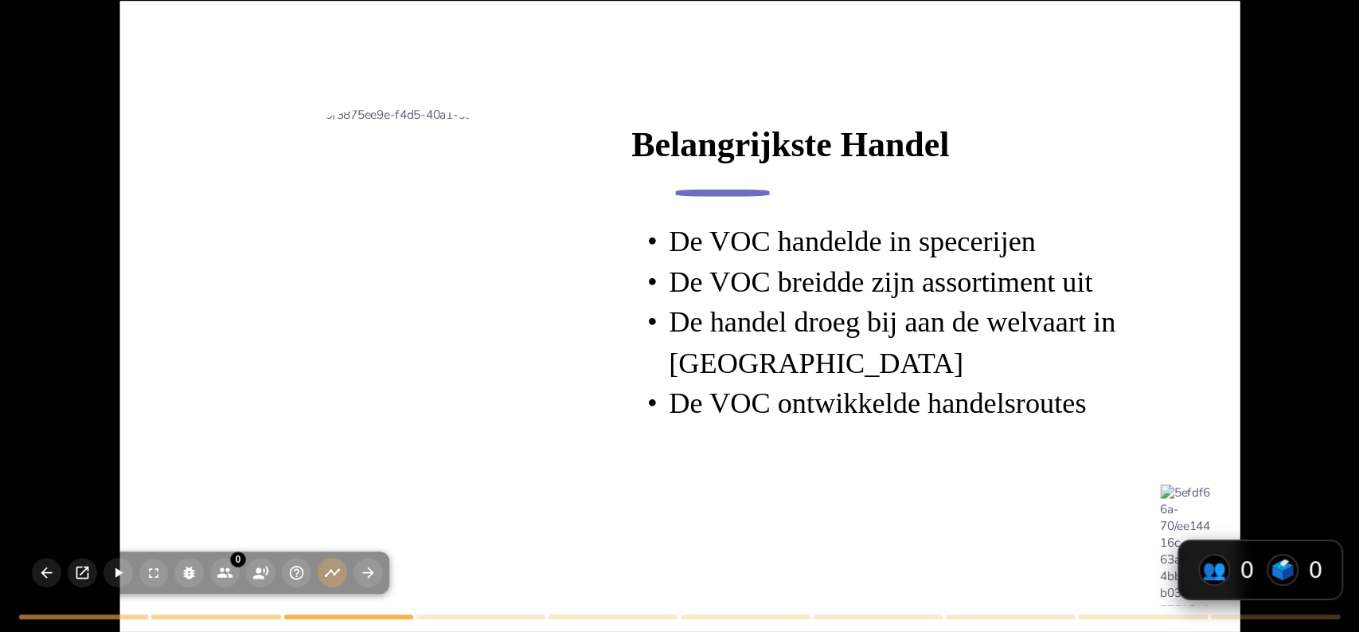
click at [235, 517] on div at bounding box center [396, 325] width 439 height 439
click at [256, 572] on icon "button" at bounding box center [260, 572] width 17 height 17
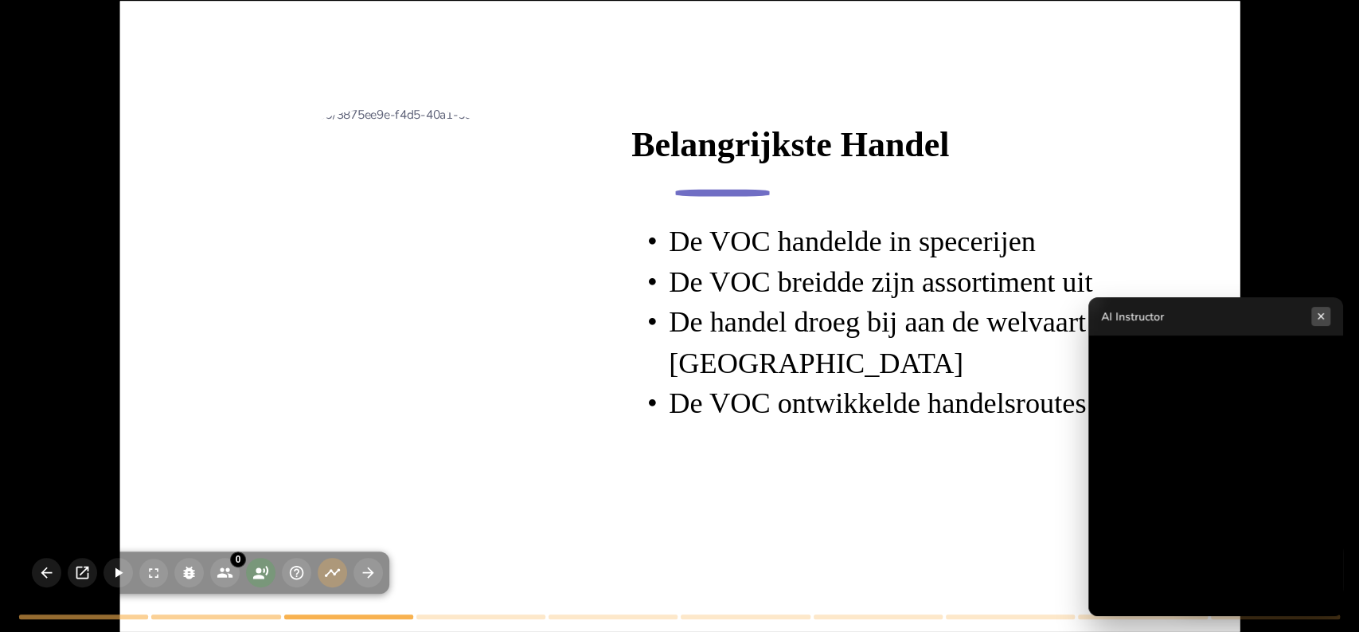
click at [1324, 314] on button "×" at bounding box center [1321, 316] width 19 height 19
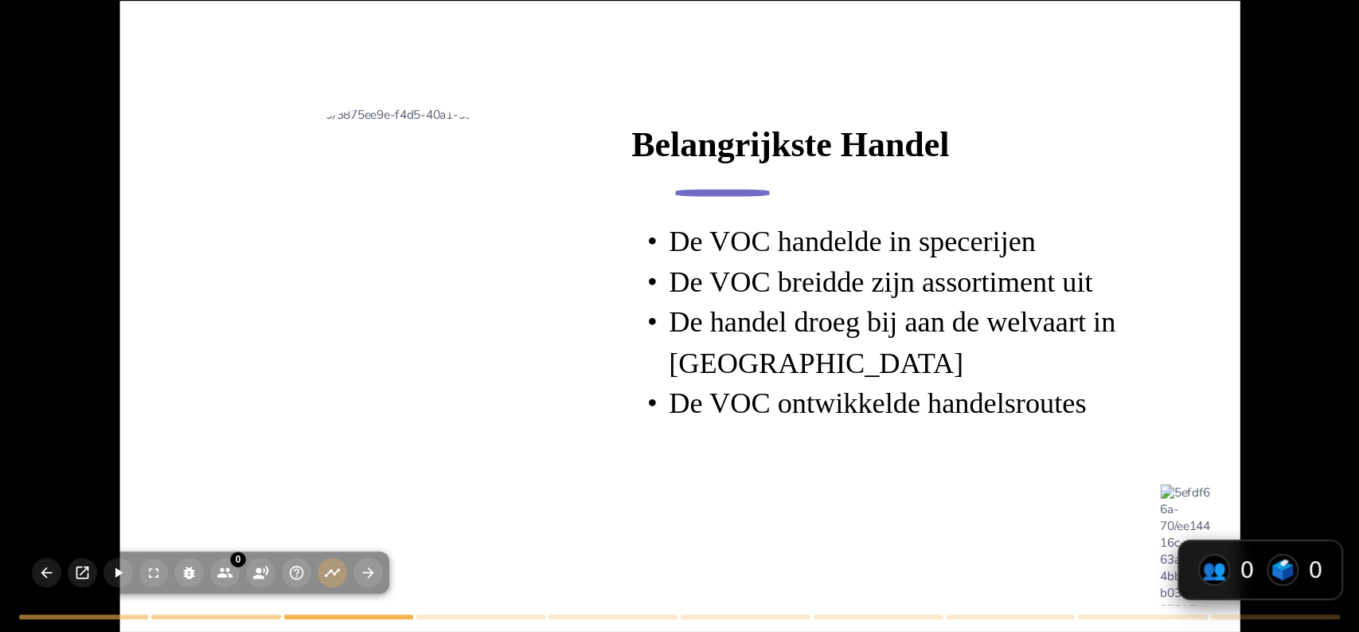
click at [606, 523] on div at bounding box center [396, 325] width 439 height 439
